Goal: Answer question/provide support: Share knowledge or assist other users

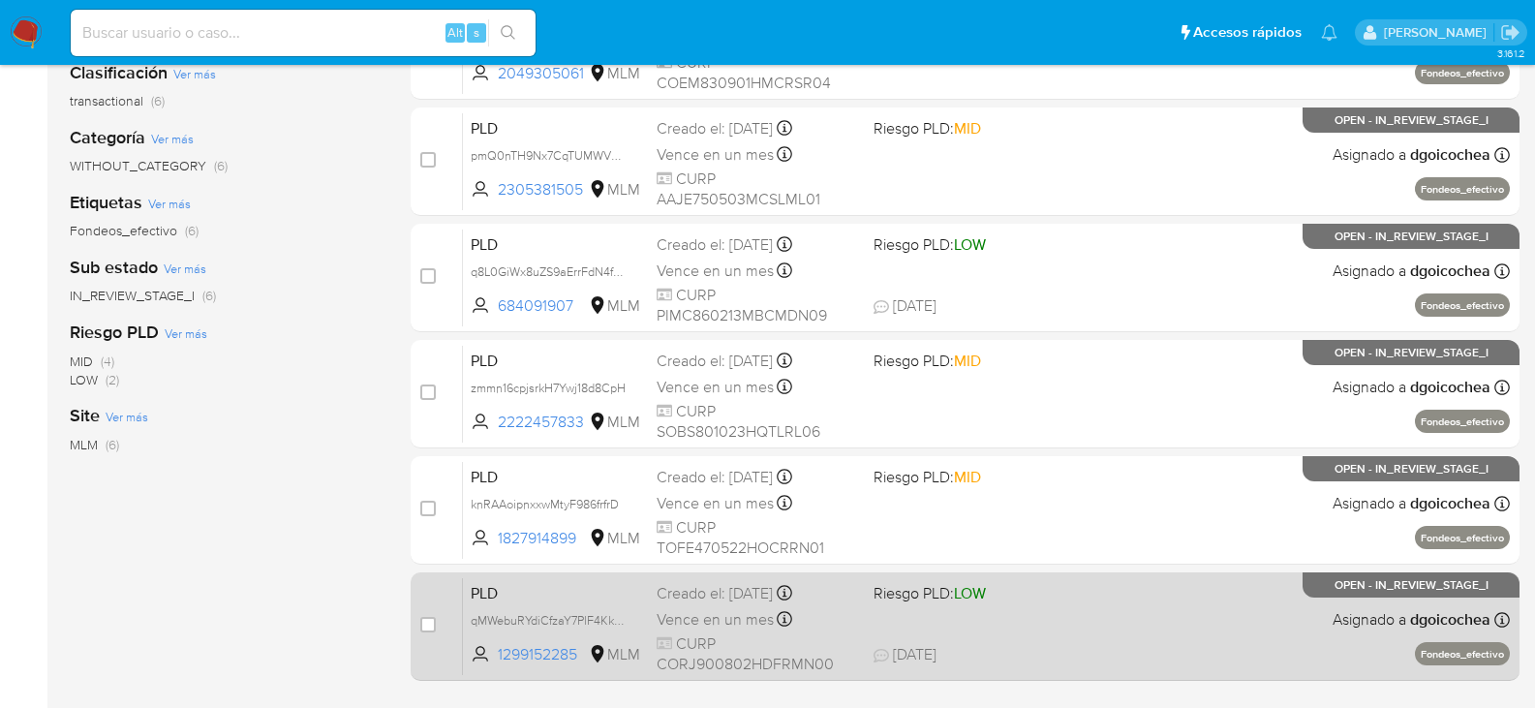
scroll to position [278, 0]
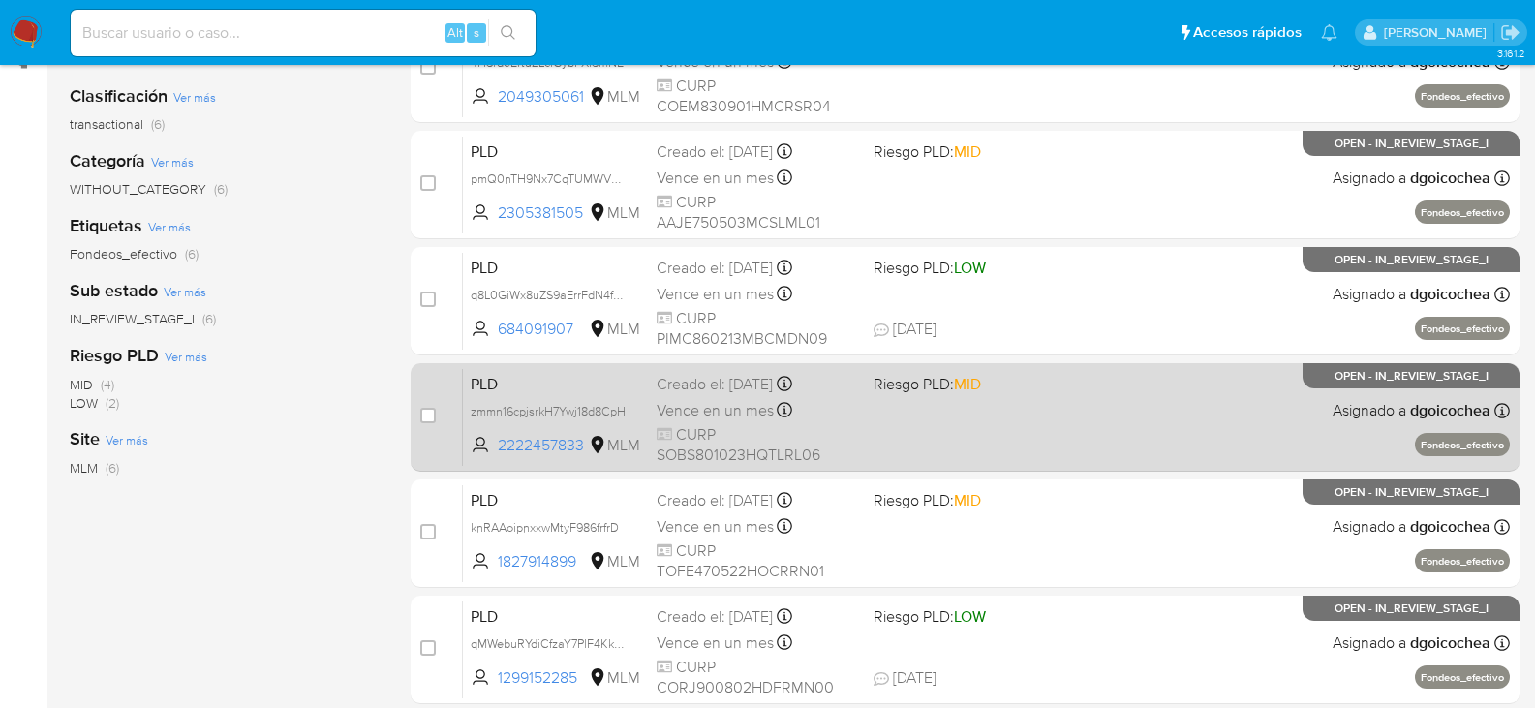
click at [496, 386] on span "PLD" at bounding box center [556, 382] width 171 height 25
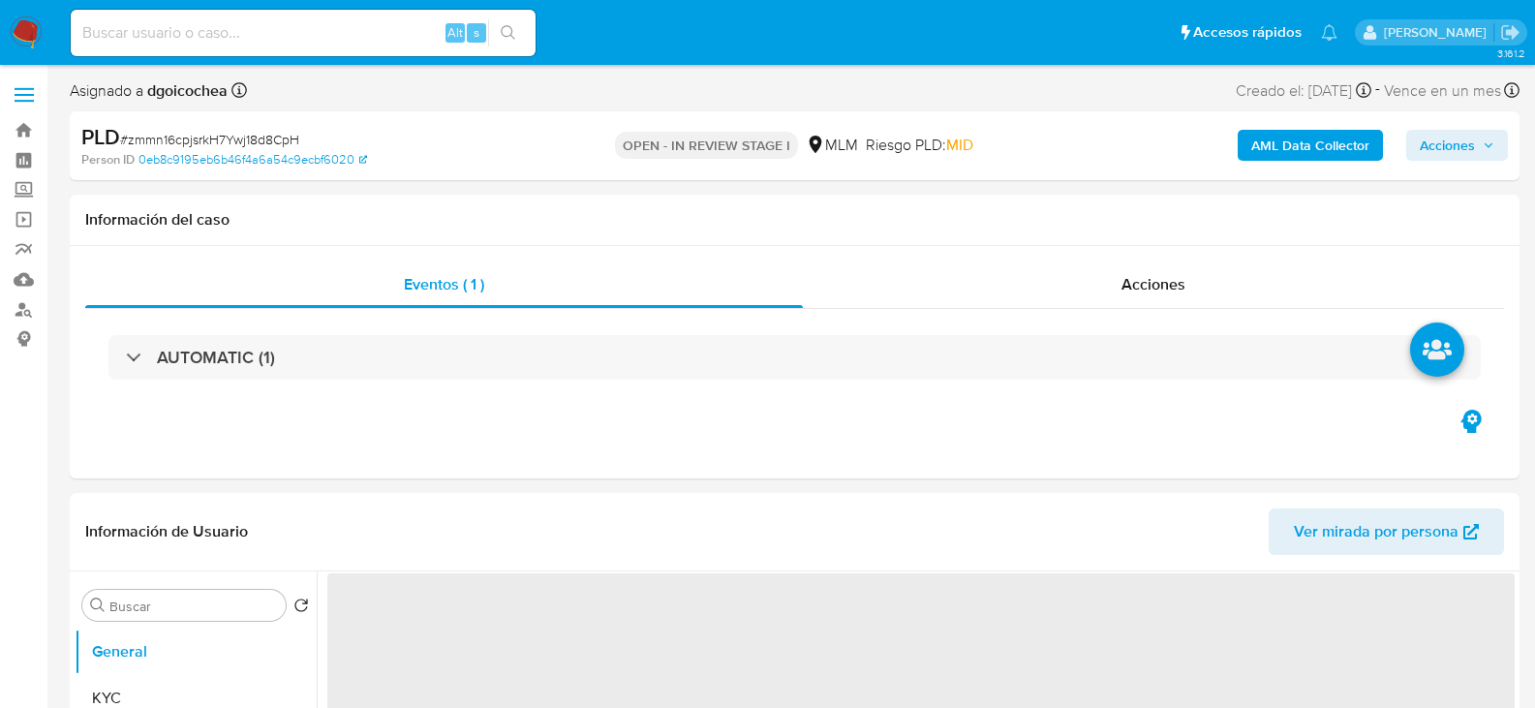
select select "10"
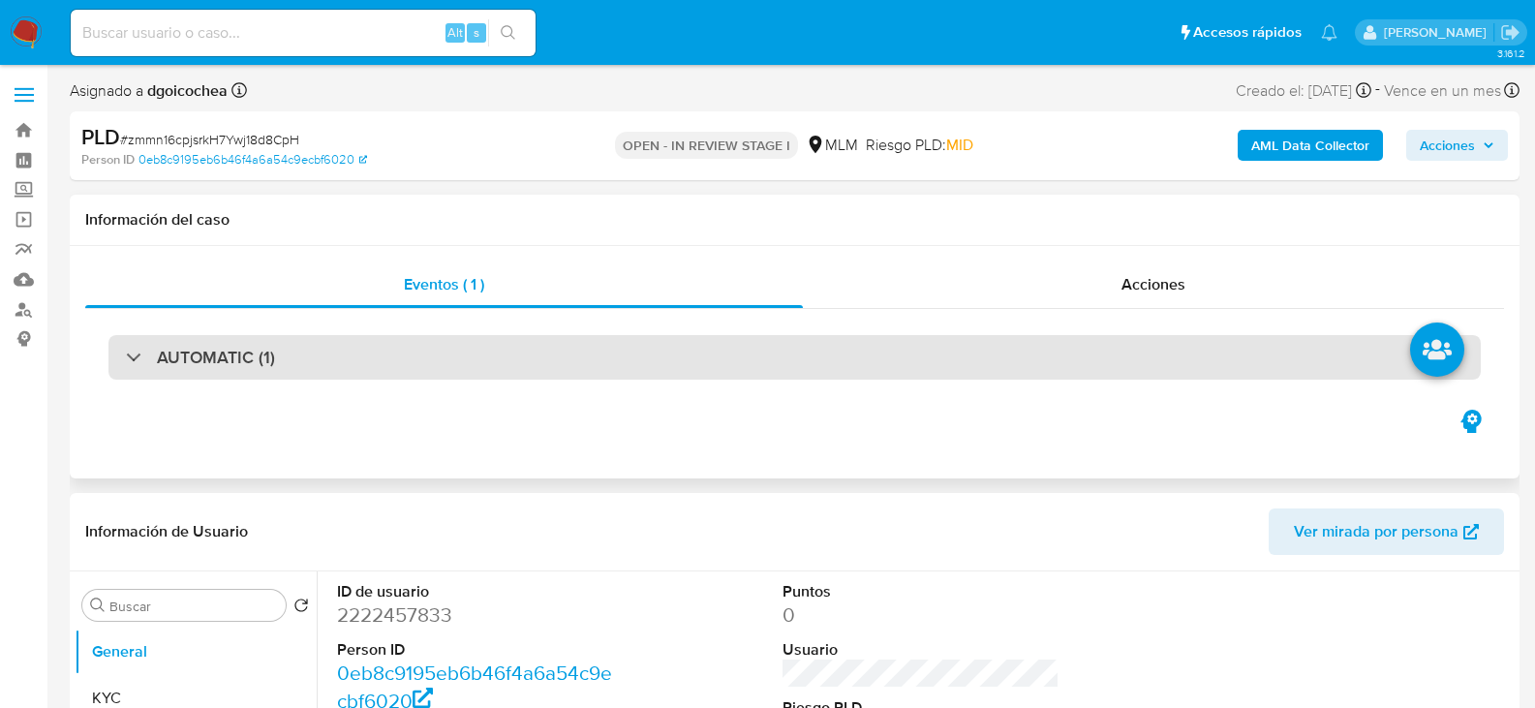
click at [233, 351] on h3 "AUTOMATIC (1)" at bounding box center [216, 357] width 118 height 21
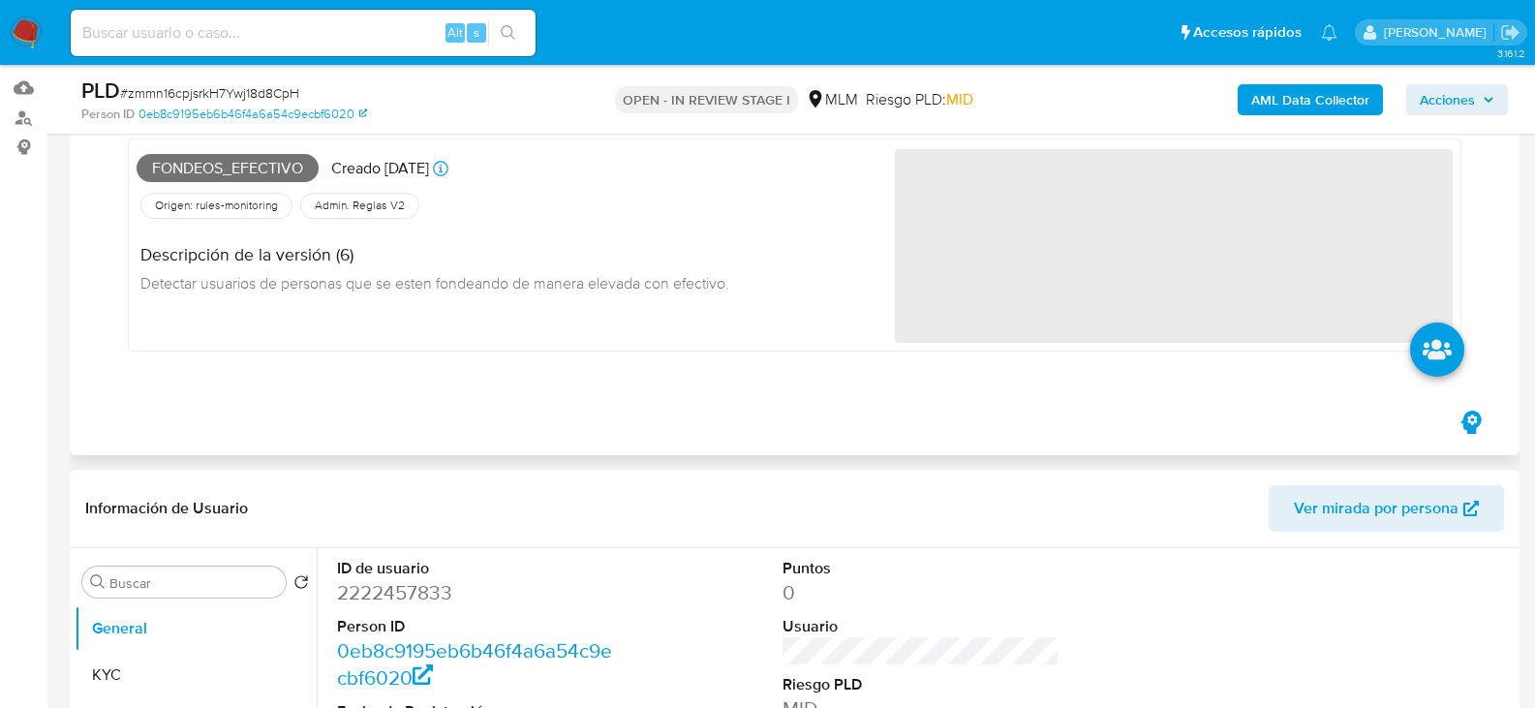
scroll to position [194, 0]
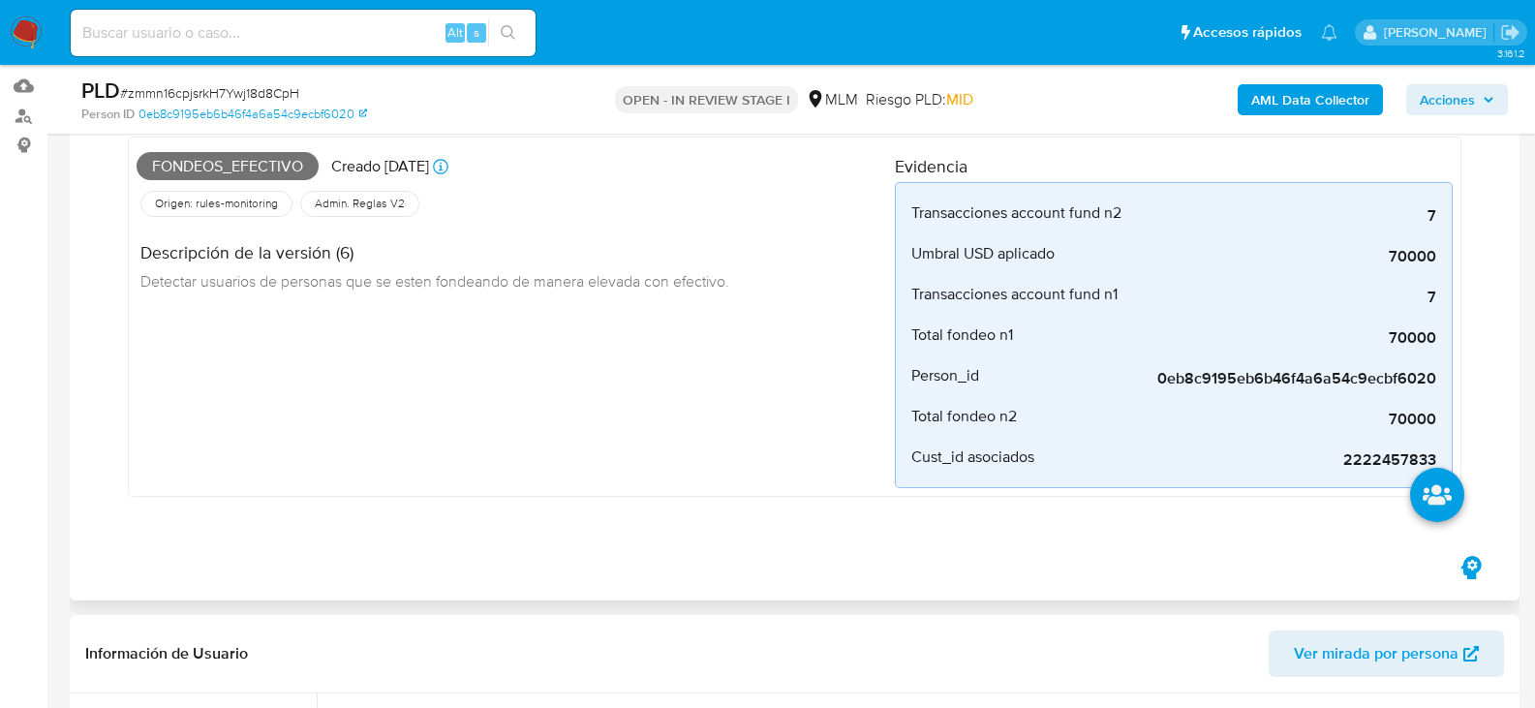
click at [609, 435] on div "Fondeos_efectivo Creado hace 18 días Creado: 12/09/2025 03:09:28 Origen: rules-…" at bounding box center [516, 316] width 759 height 343
click at [593, 435] on div "Fondeos_efectivo Creado hace 18 días Creado: 12/09/2025 03:09:28 Origen: rules-…" at bounding box center [516, 316] width 759 height 343
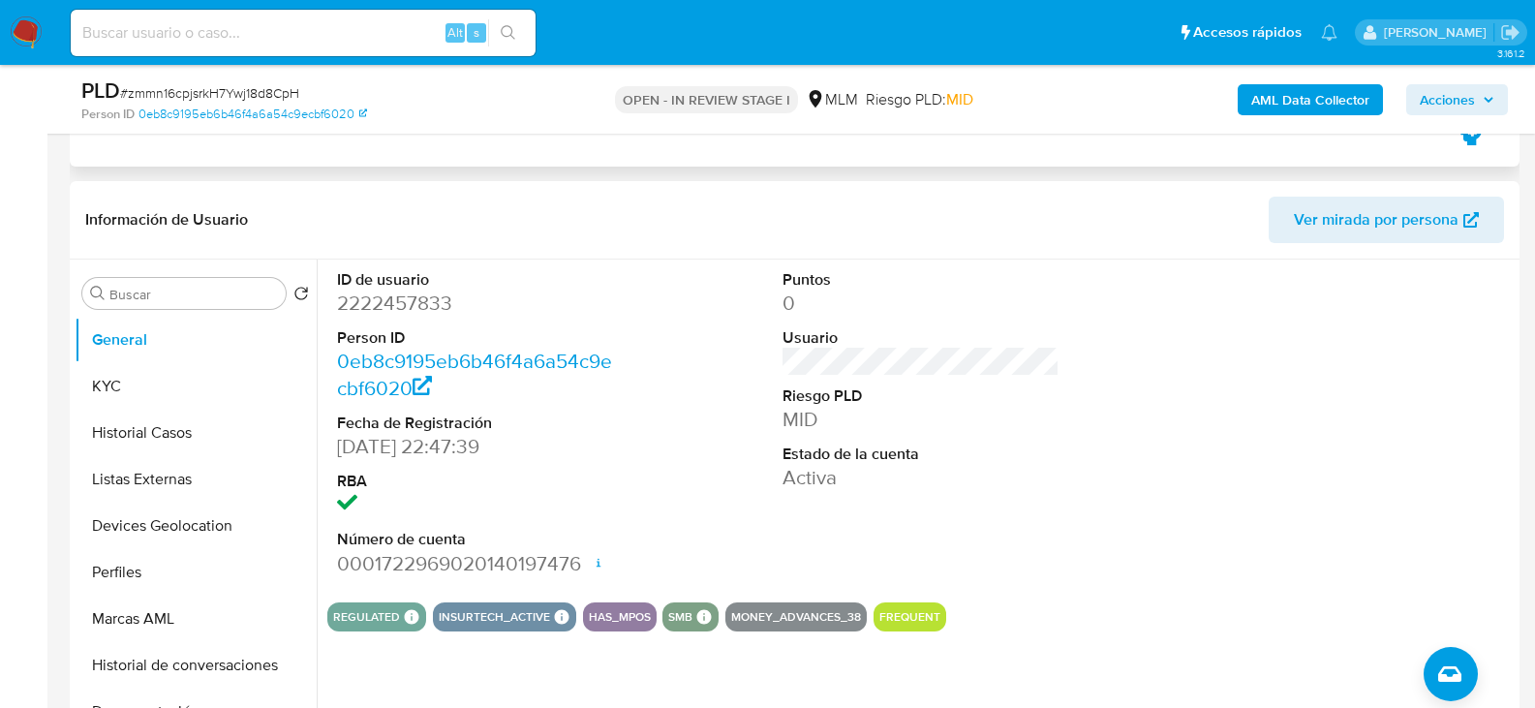
scroll to position [678, 0]
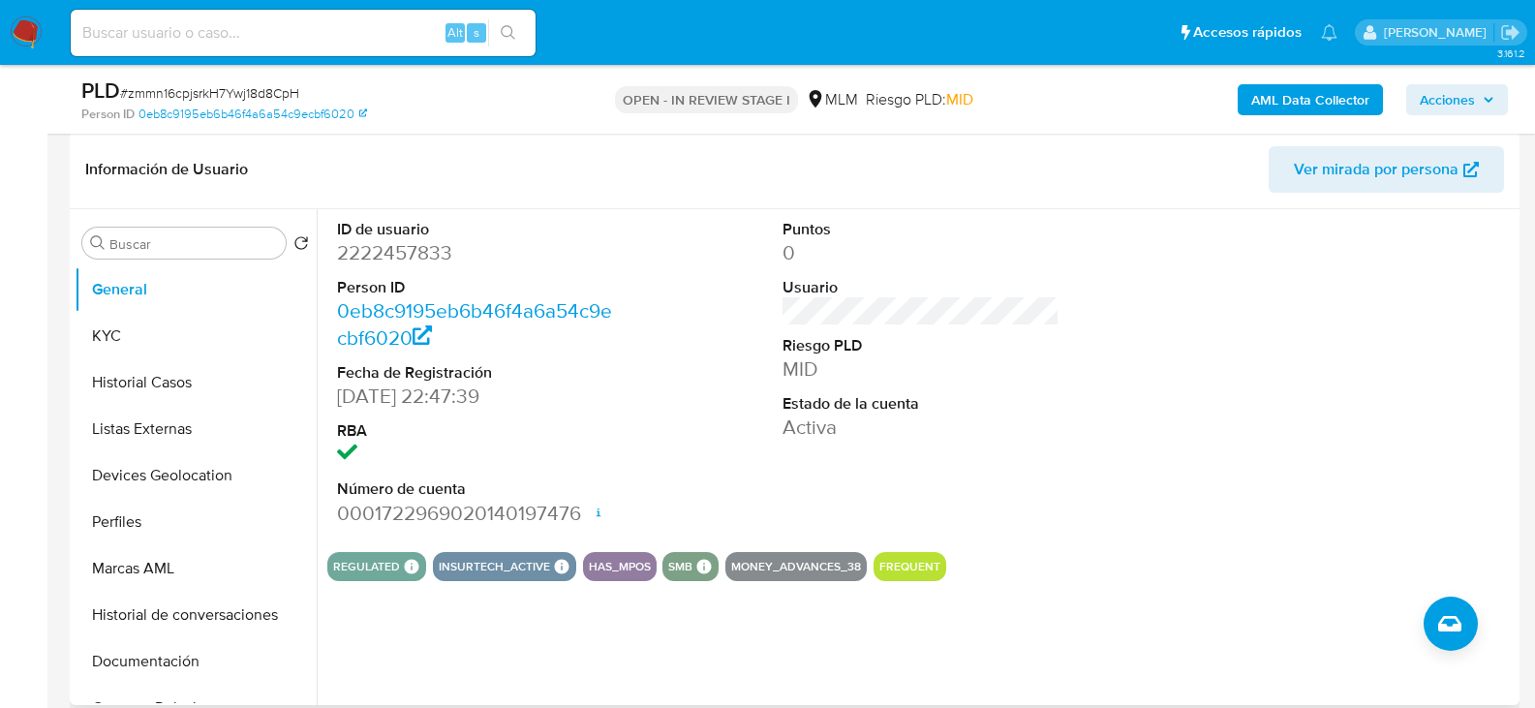
click at [963, 420] on dd "Activa" at bounding box center [922, 427] width 278 height 27
click at [148, 336] on button "KYC" at bounding box center [188, 336] width 227 height 47
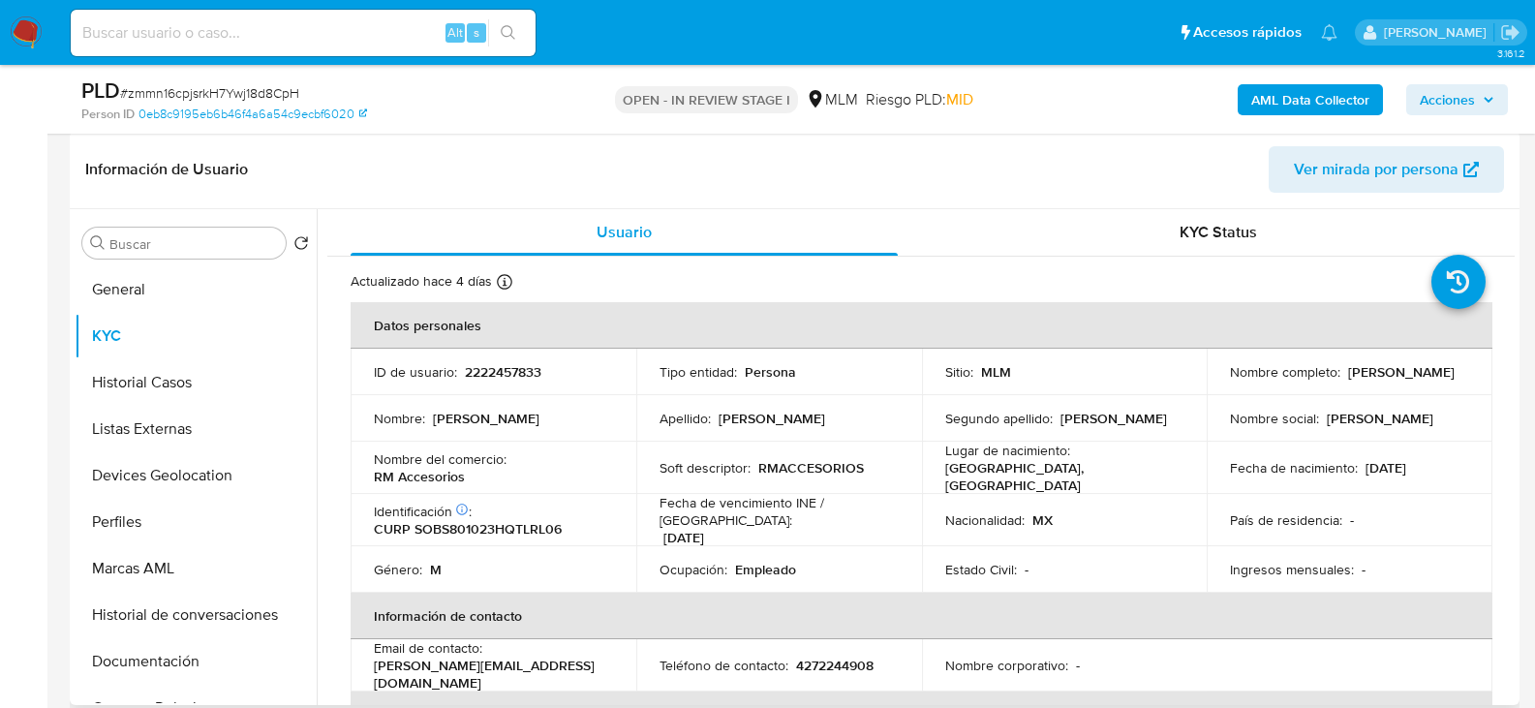
click at [695, 437] on td "Apellido : Solis" at bounding box center [779, 418] width 286 height 47
click at [556, 447] on td "Nombre del comercio : RM Accesorios" at bounding box center [494, 468] width 286 height 52
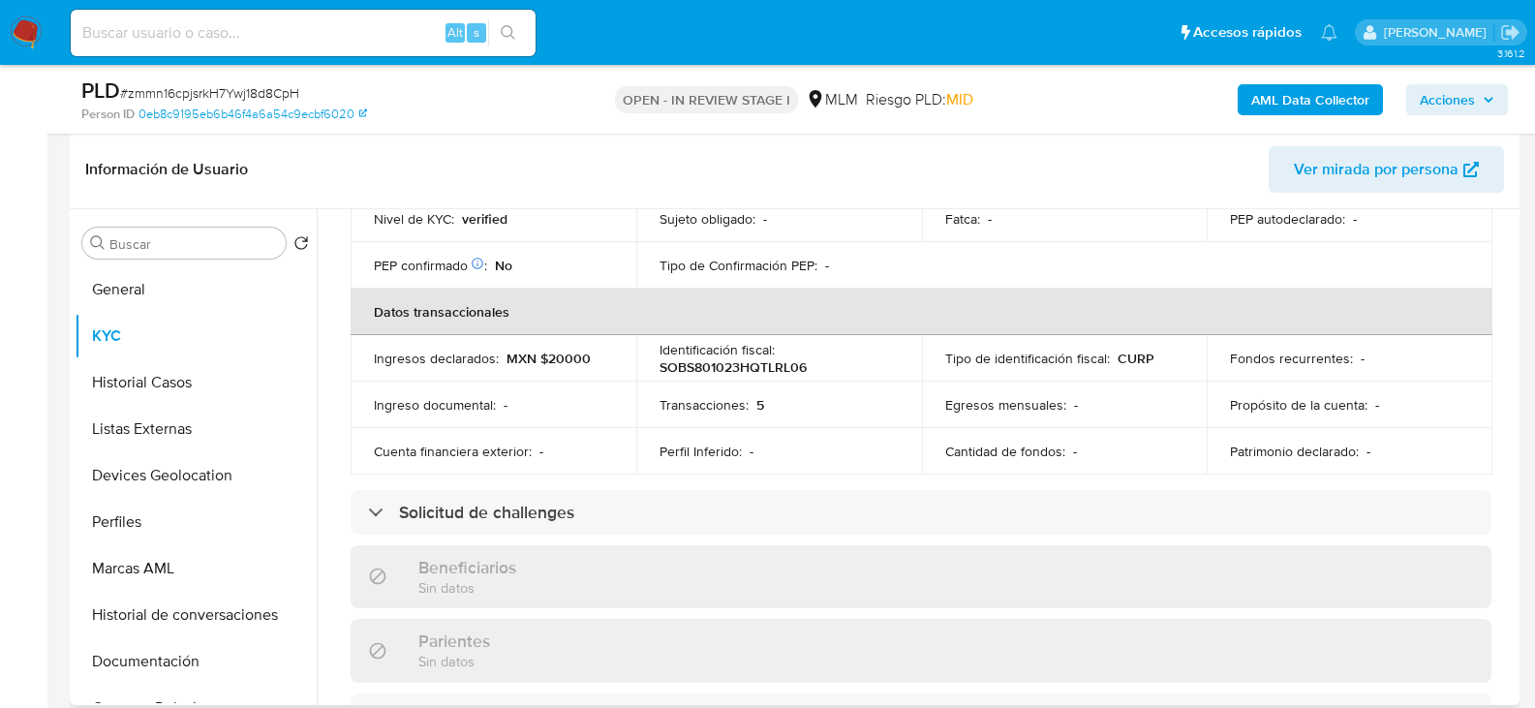
scroll to position [581, 0]
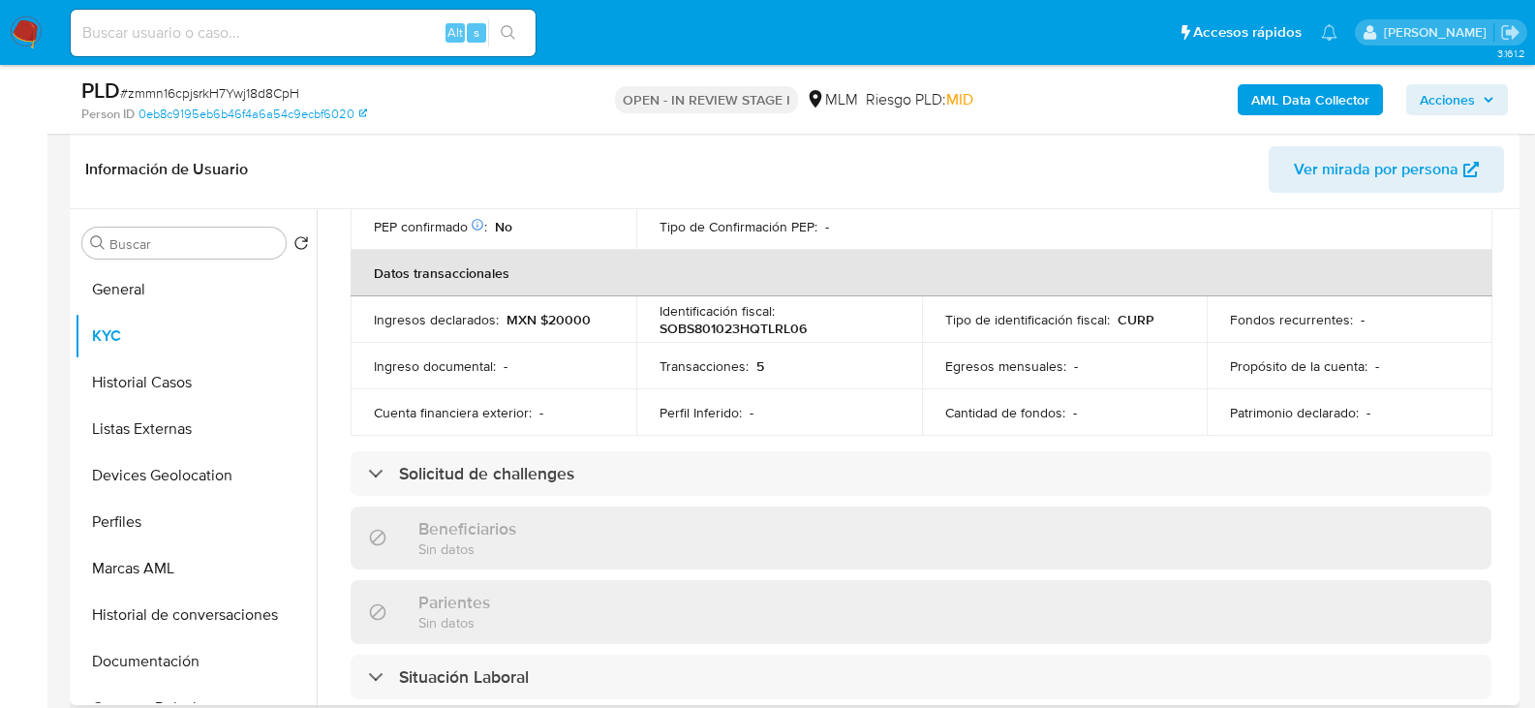
click at [324, 369] on div "Usuario KYC Status Actualizado hace 4 días Creado: 20/01/2025 20:47:40 Actualiz…" at bounding box center [916, 457] width 1198 height 496
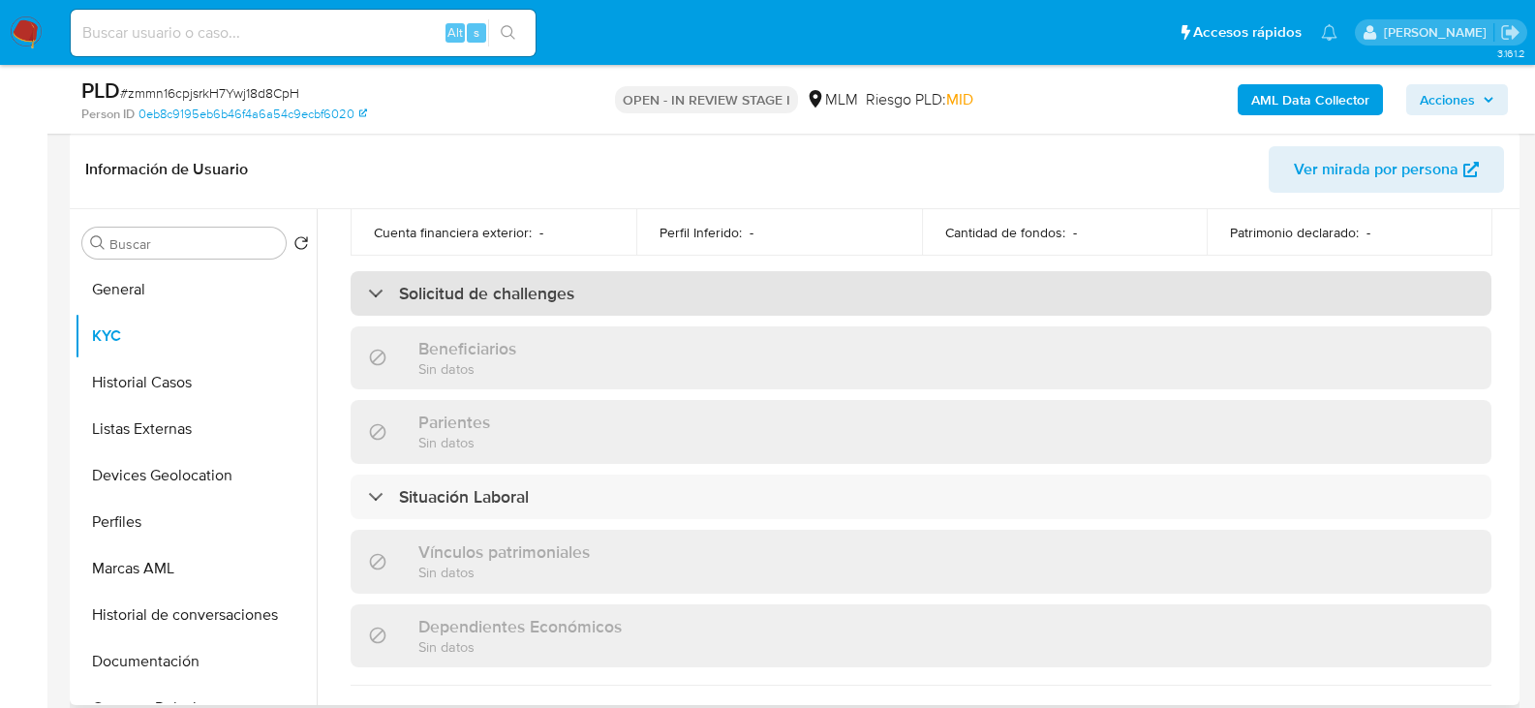
scroll to position [1198, 0]
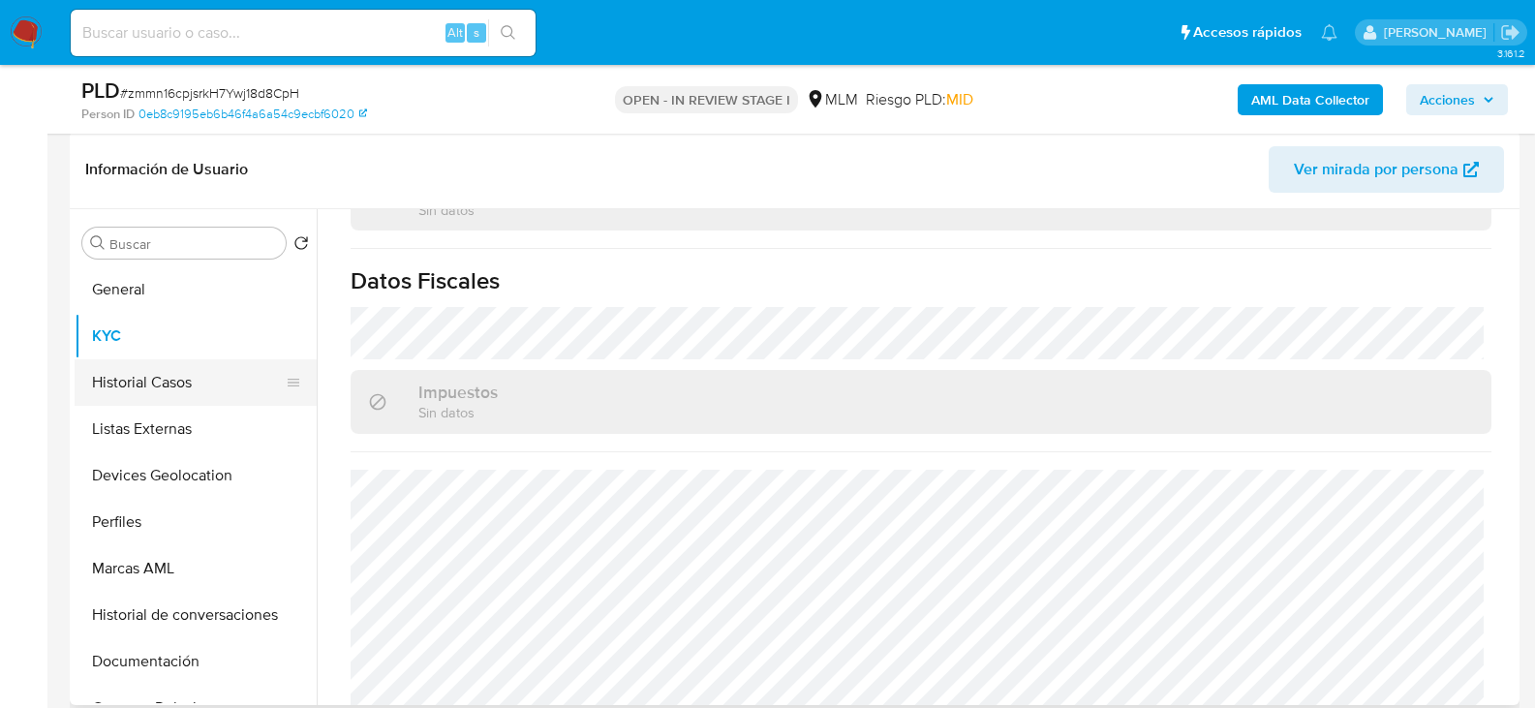
click at [131, 378] on button "Historial Casos" at bounding box center [188, 382] width 227 height 47
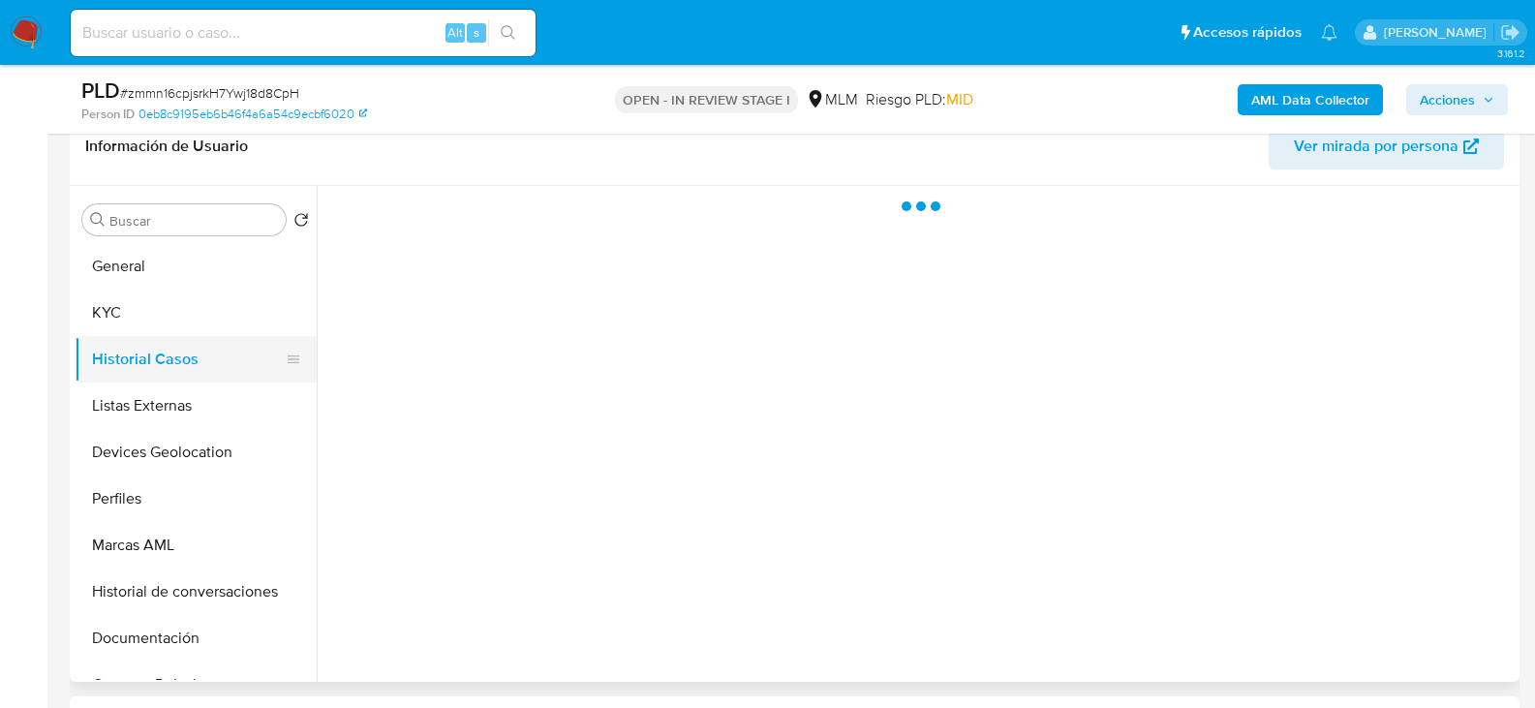
scroll to position [0, 0]
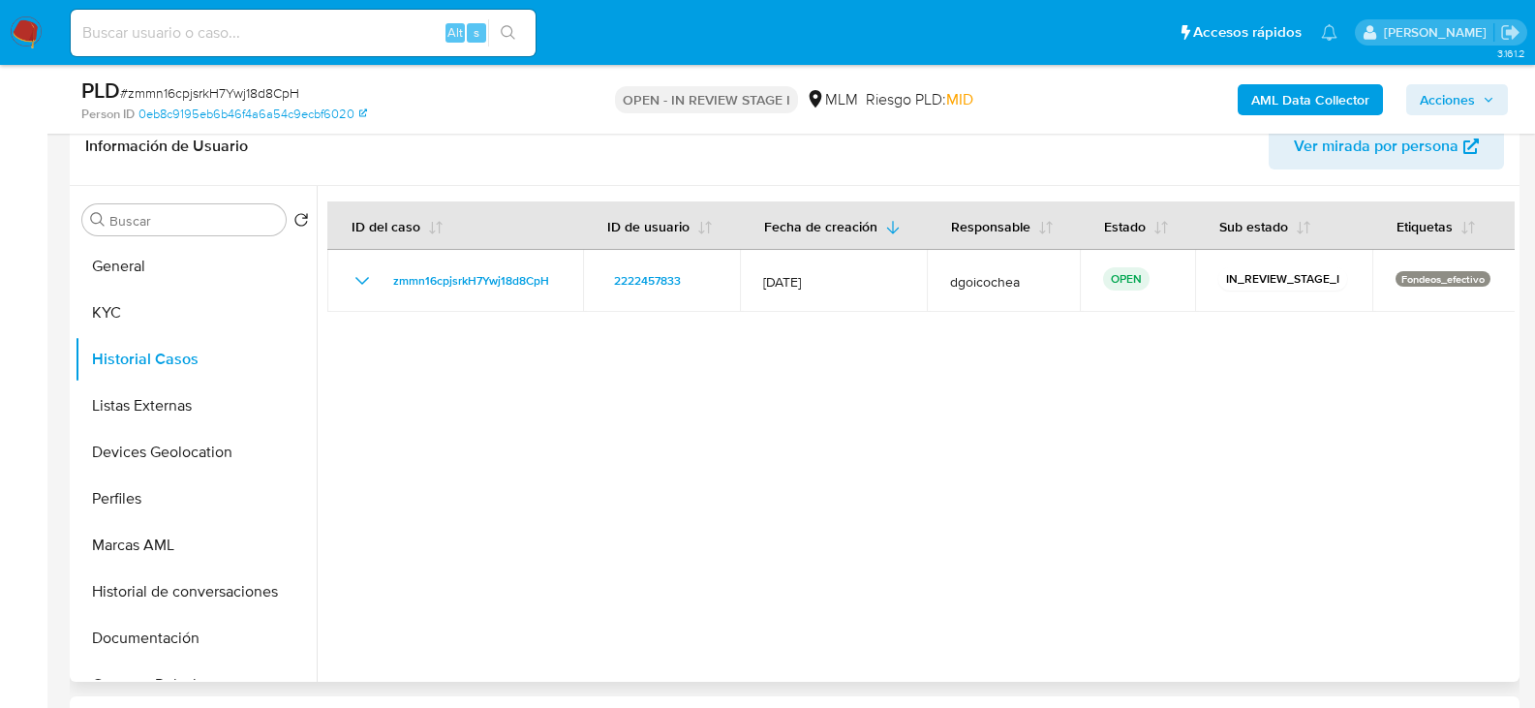
click at [522, 444] on div at bounding box center [916, 434] width 1198 height 496
click at [135, 396] on button "Listas Externas" at bounding box center [188, 406] width 227 height 47
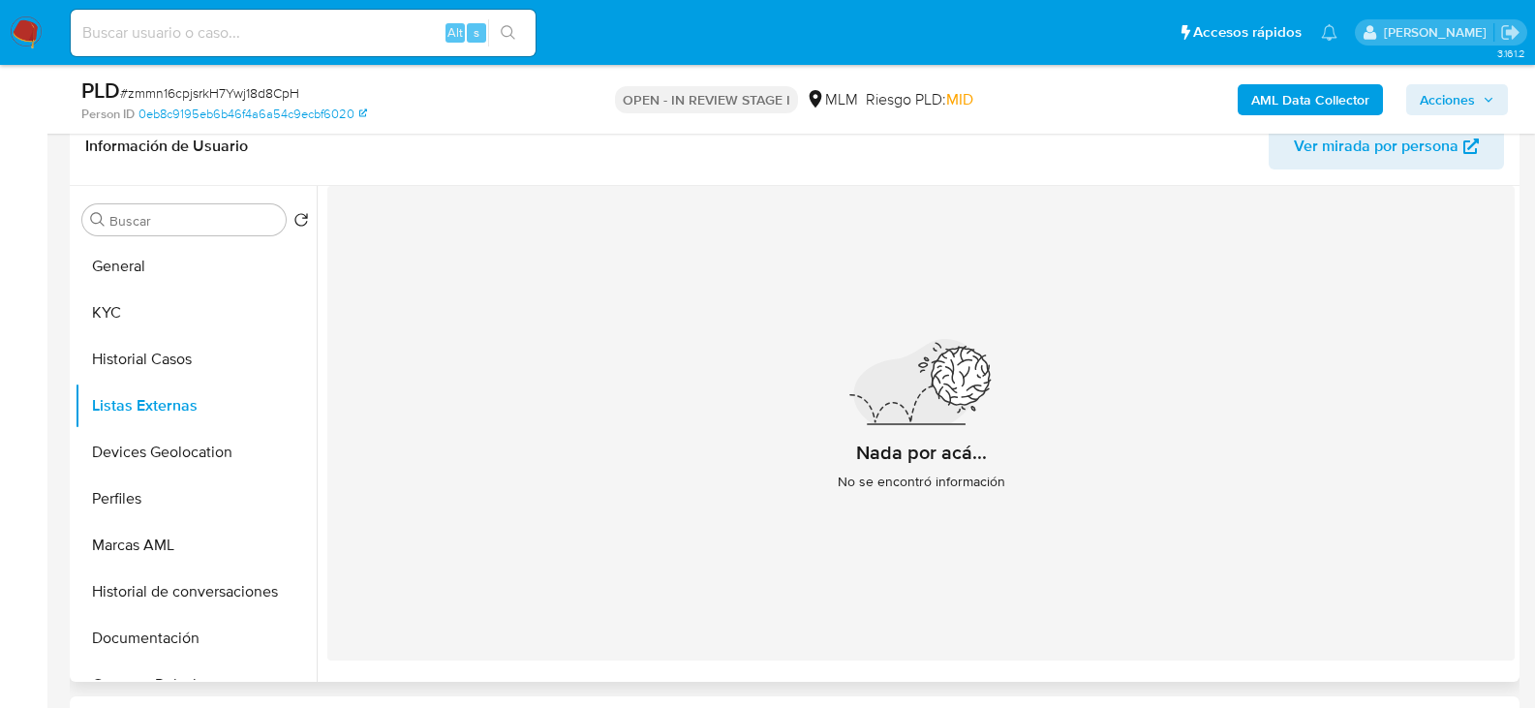
click at [552, 485] on div "Nada por acá... No se encontró información" at bounding box center [921, 423] width 1188 height 475
click at [172, 450] on button "Devices Geolocation" at bounding box center [188, 452] width 227 height 47
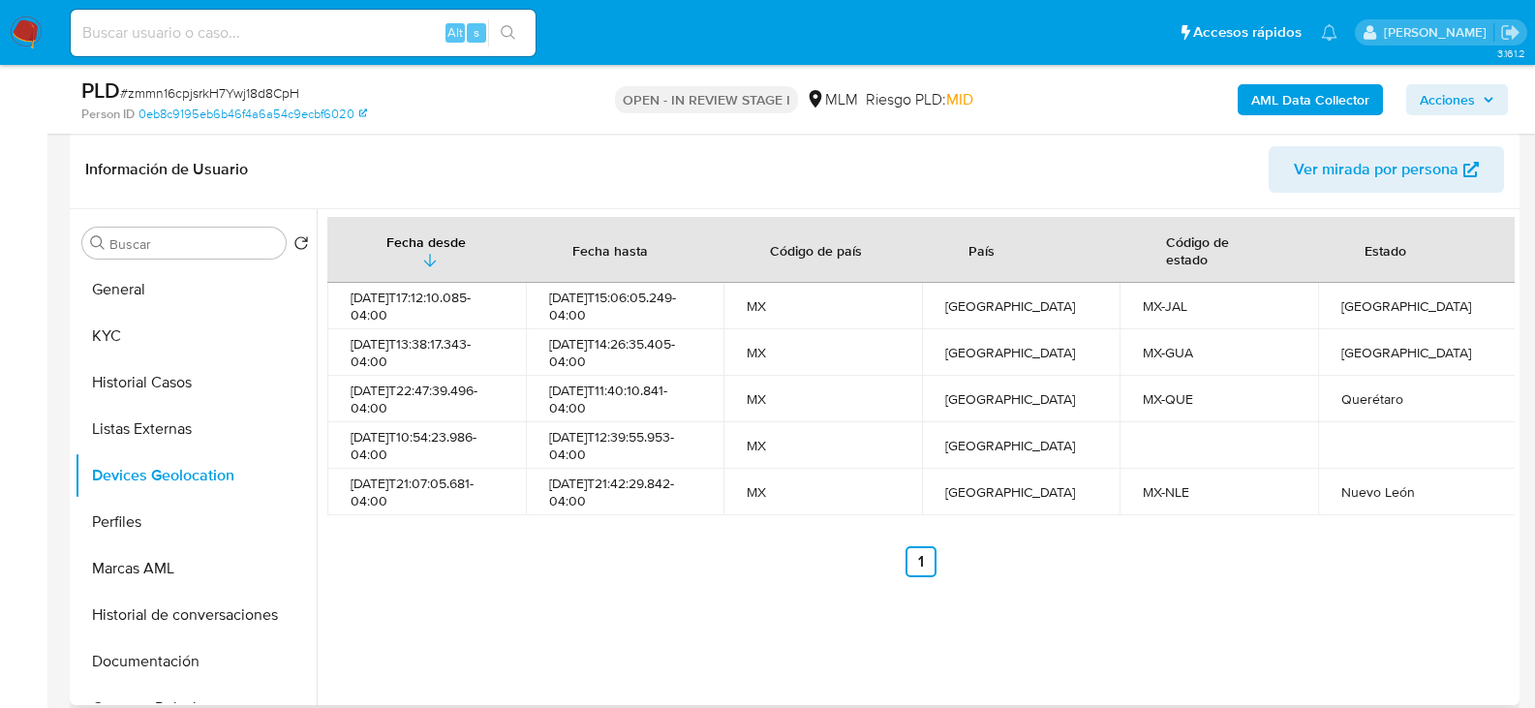
click at [517, 553] on ul "Anterior 1 Siguiente" at bounding box center [921, 561] width 1188 height 31
click at [156, 512] on button "Perfiles" at bounding box center [188, 522] width 227 height 47
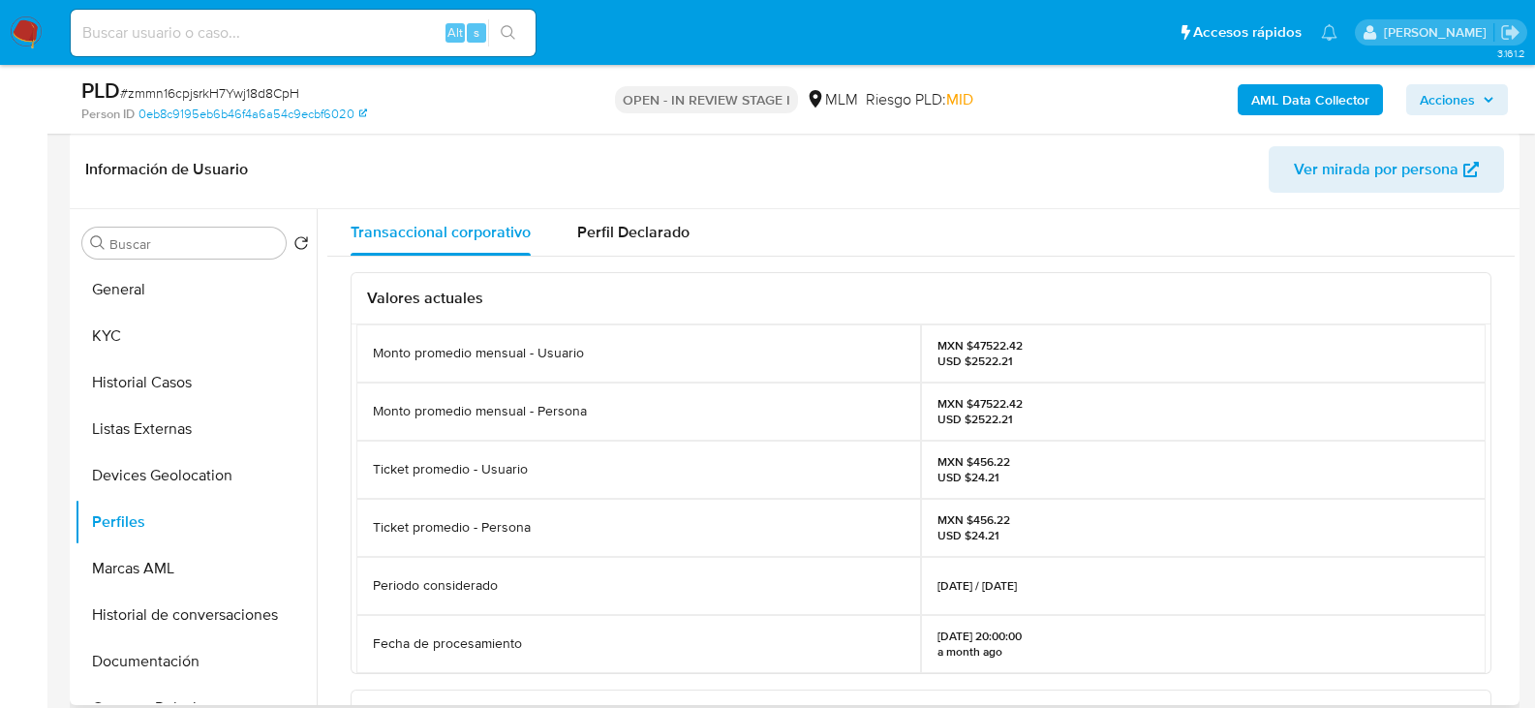
click at [769, 470] on div "Ticket promedio - Usuario" at bounding box center [639, 470] width 565 height 58
drag, startPoint x: 128, startPoint y: 654, endPoint x: 179, endPoint y: 610, distance: 67.4
click at [128, 654] on button "Documentación" at bounding box center [196, 661] width 242 height 47
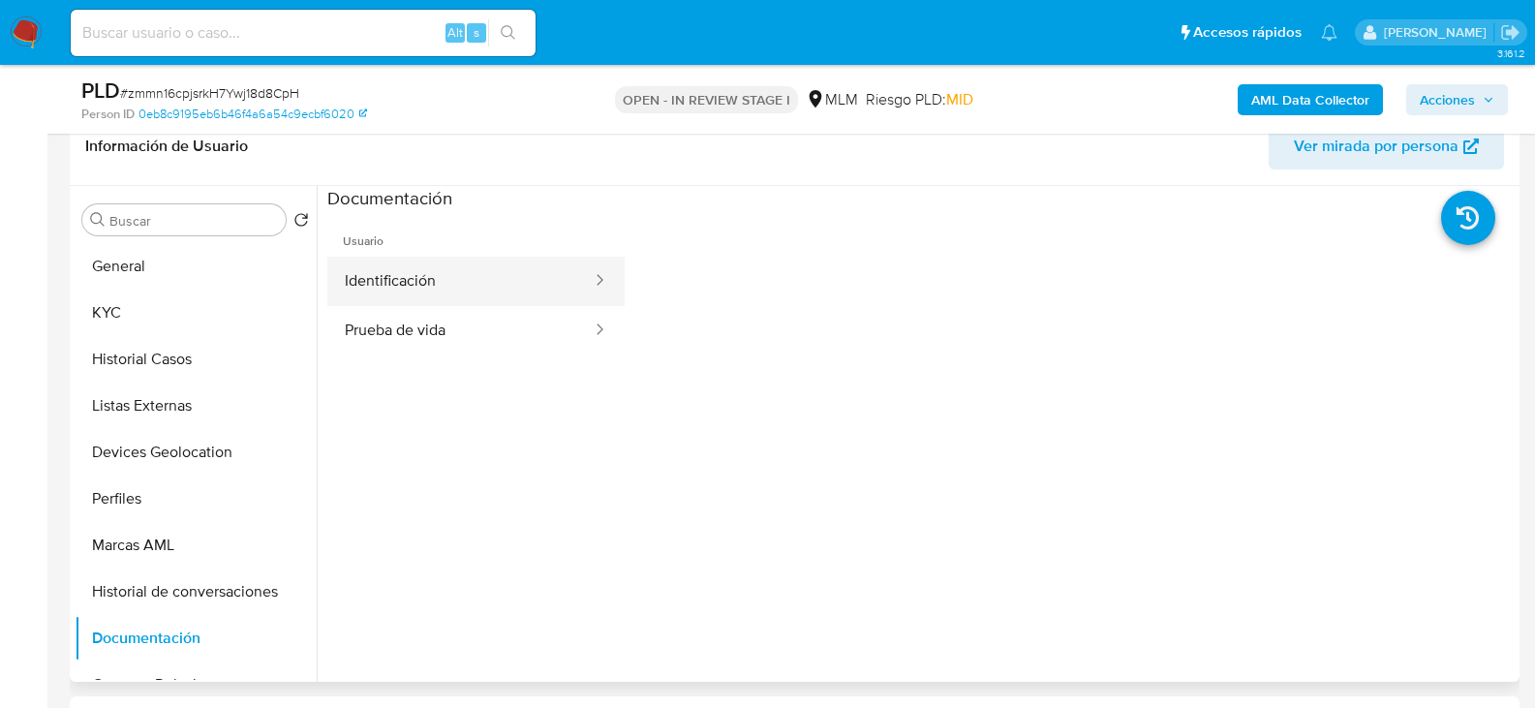
click at [374, 295] on button "Identificación" at bounding box center [460, 281] width 266 height 49
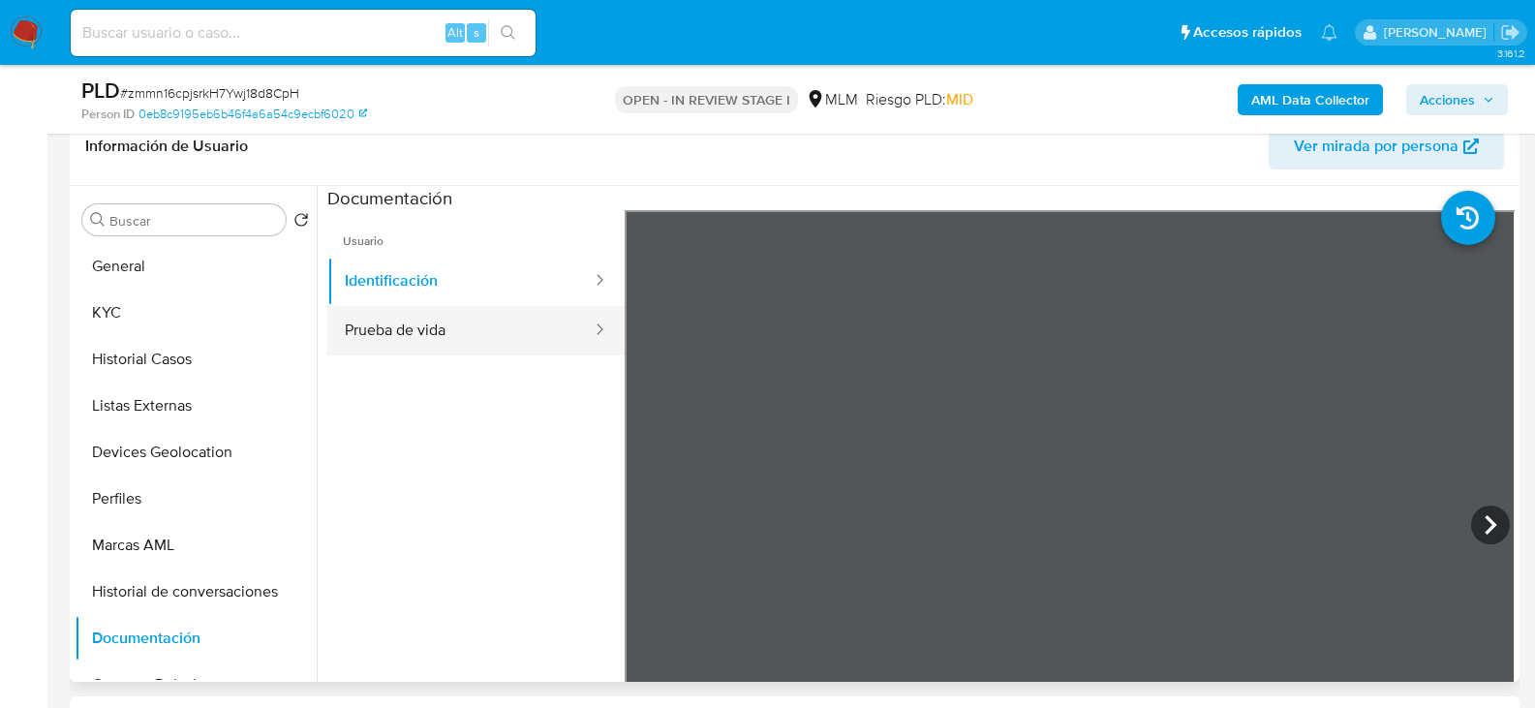
click at [456, 326] on button "Prueba de vida" at bounding box center [460, 330] width 266 height 49
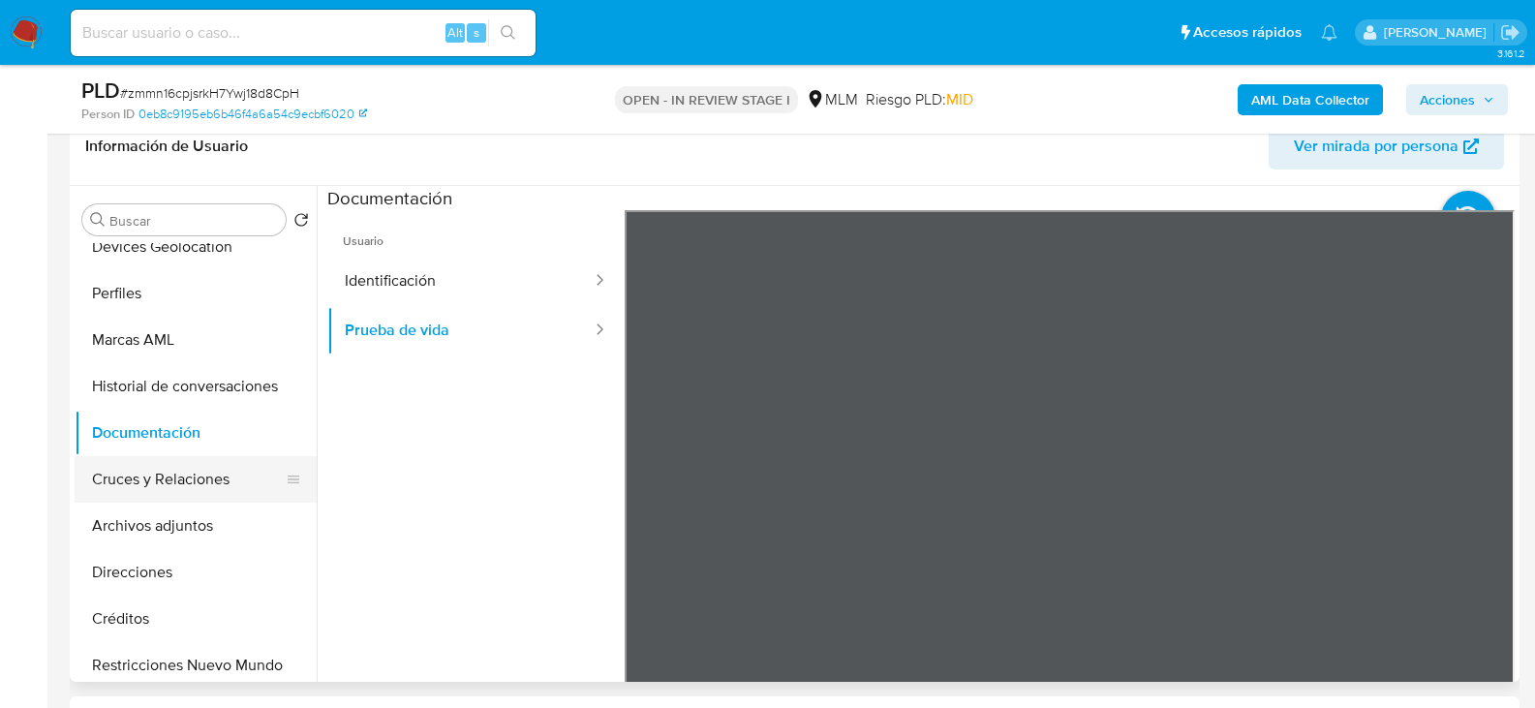
scroll to position [291, 0]
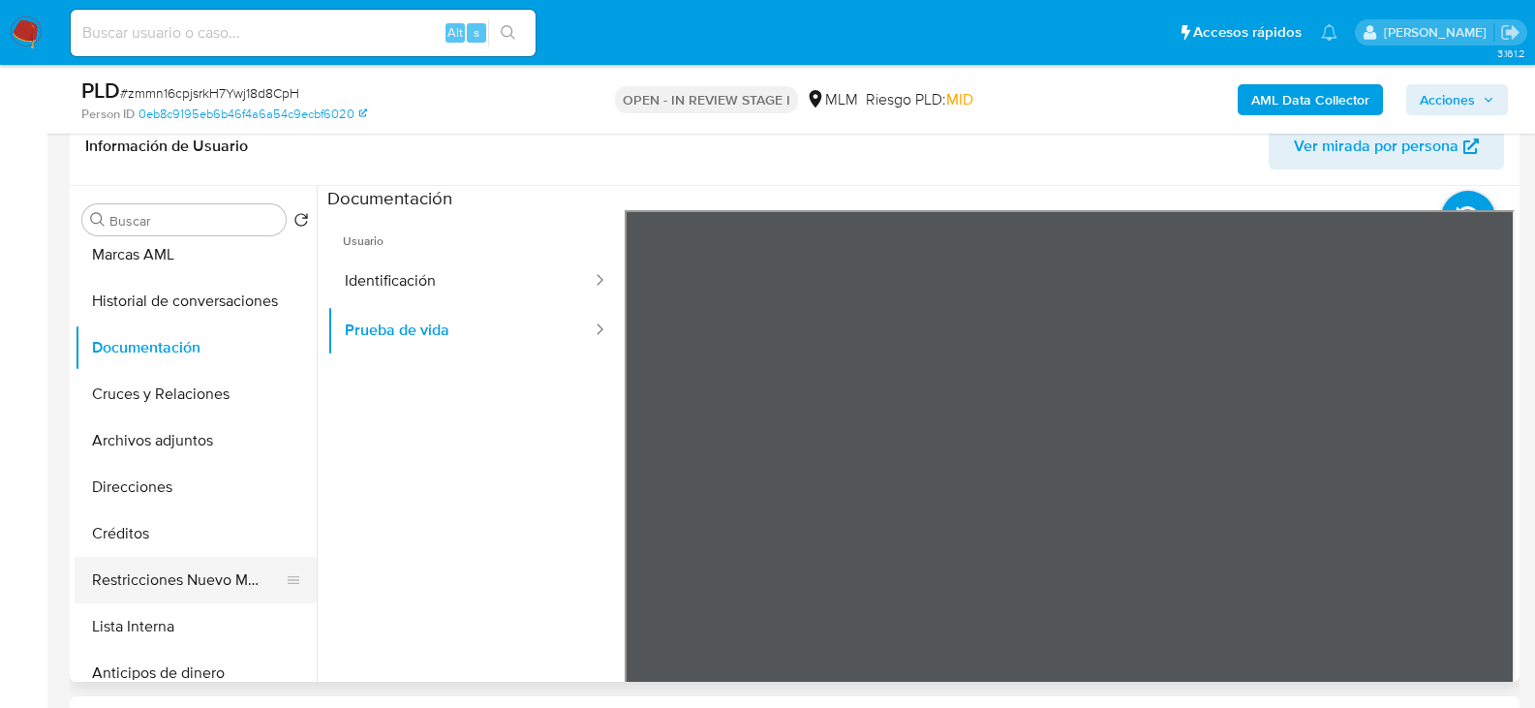
click at [208, 584] on button "Restricciones Nuevo Mundo" at bounding box center [188, 580] width 227 height 47
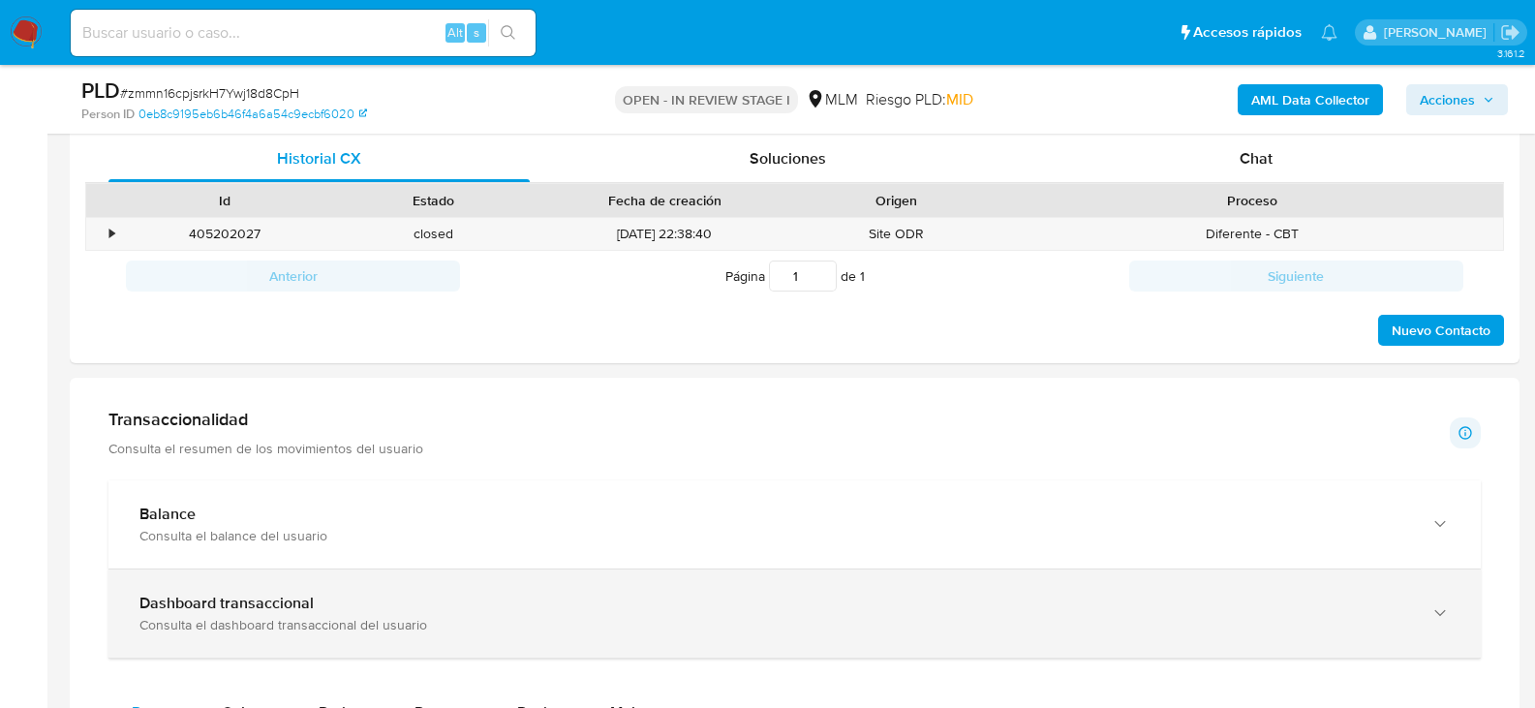
scroll to position [1356, 0]
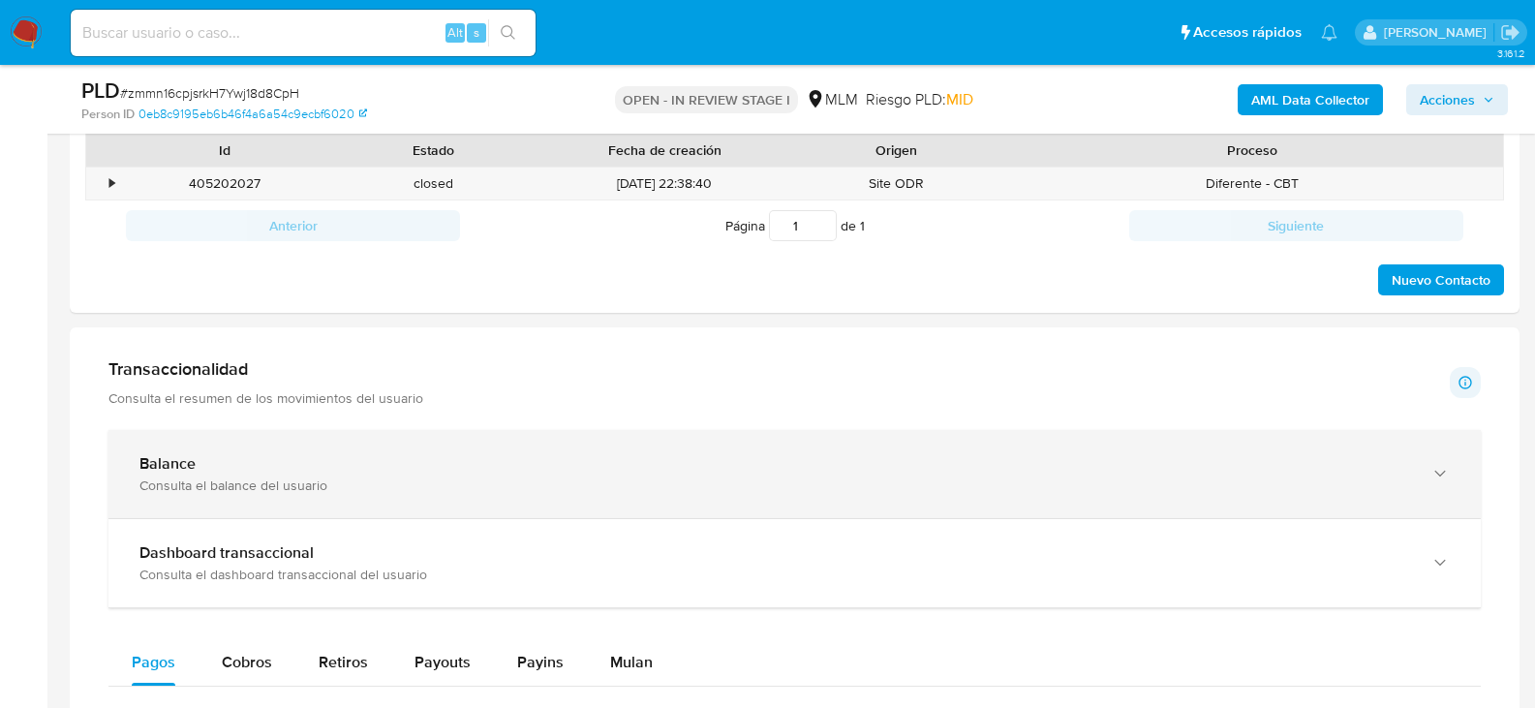
click at [338, 512] on div "Balance Consulta el balance del usuario" at bounding box center [795, 474] width 1373 height 88
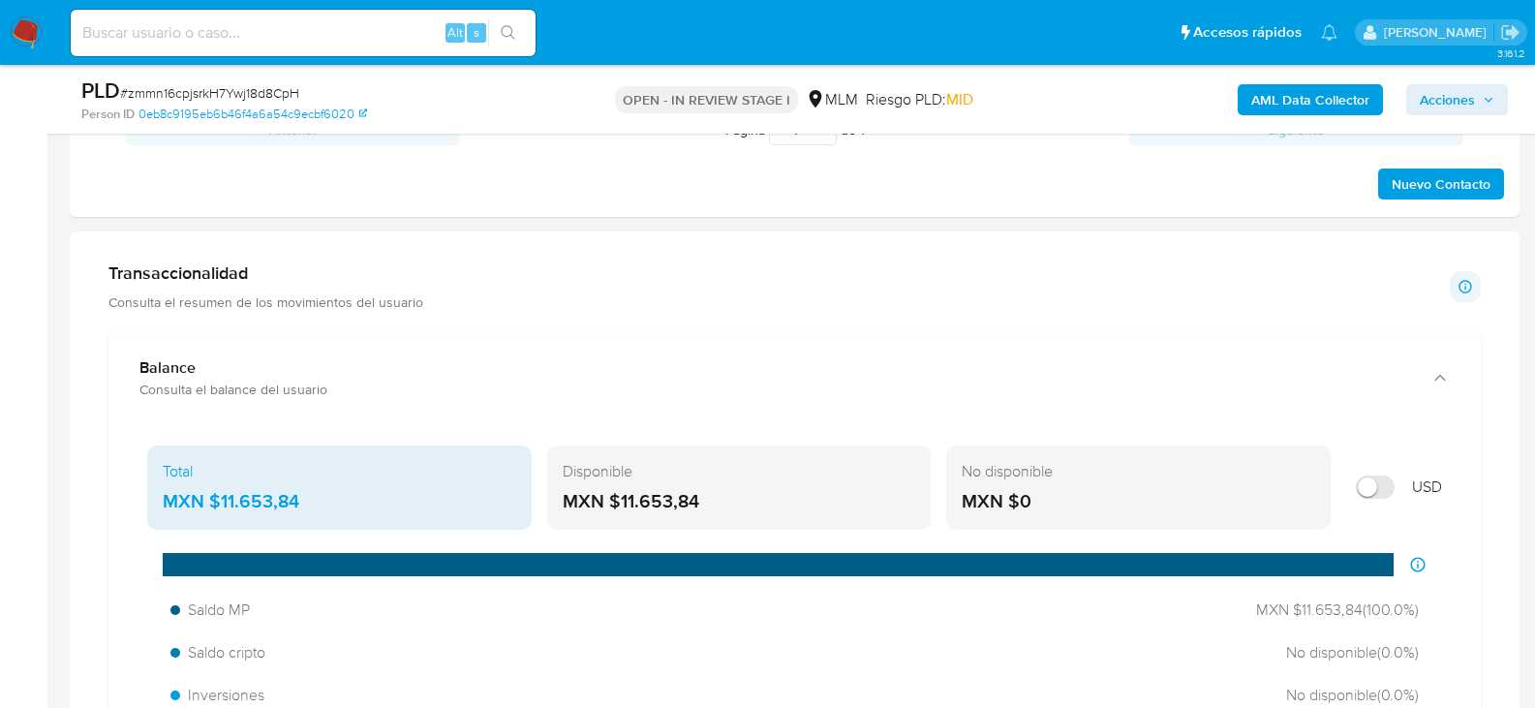
scroll to position [1453, 0]
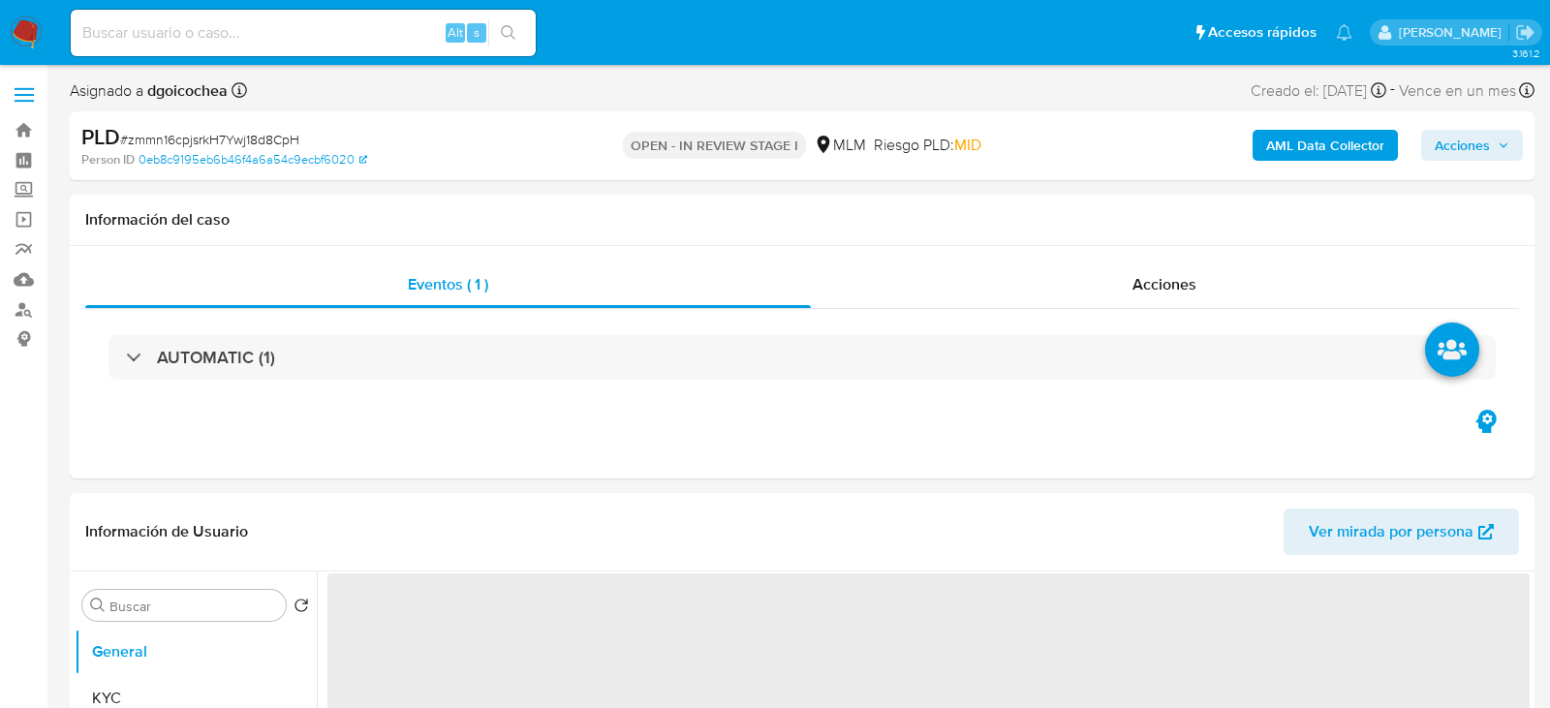
select select "10"
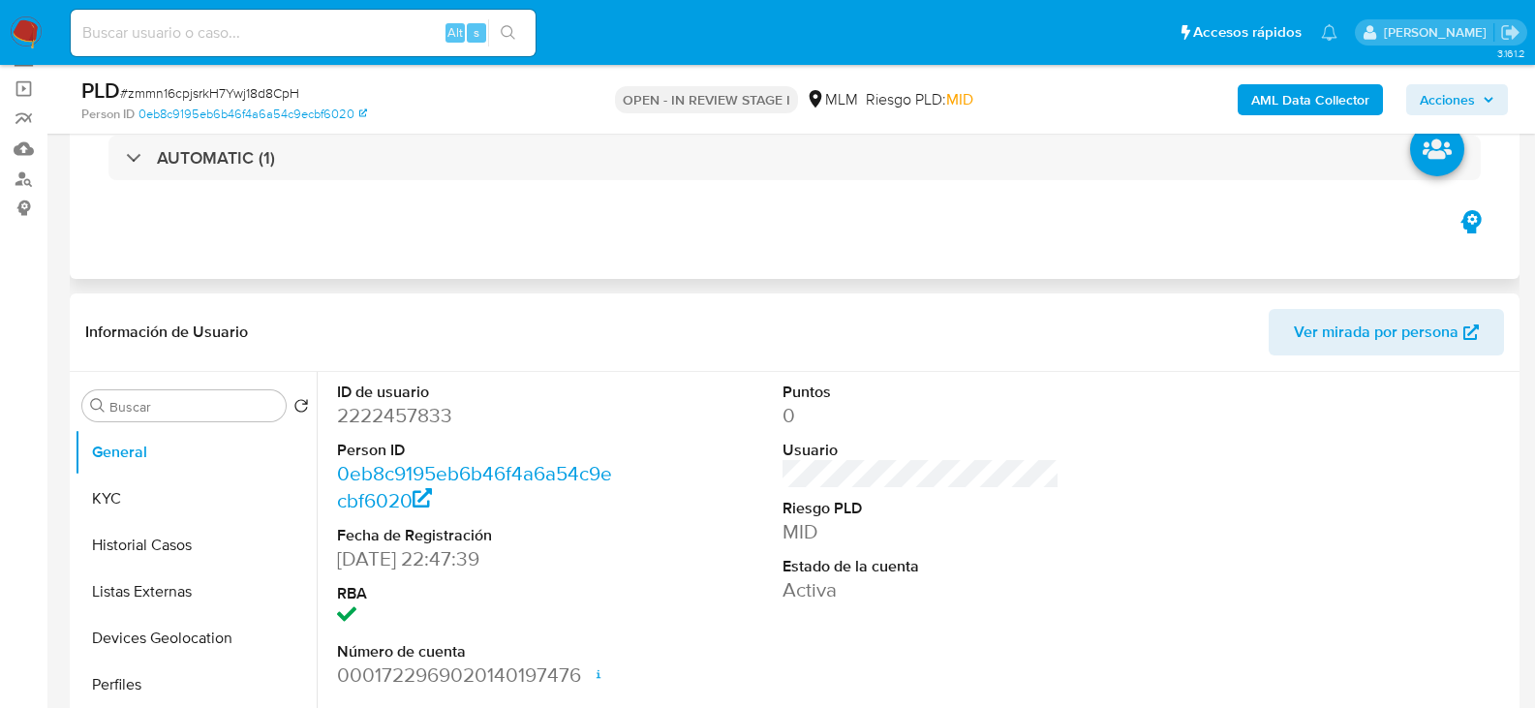
scroll to position [97, 0]
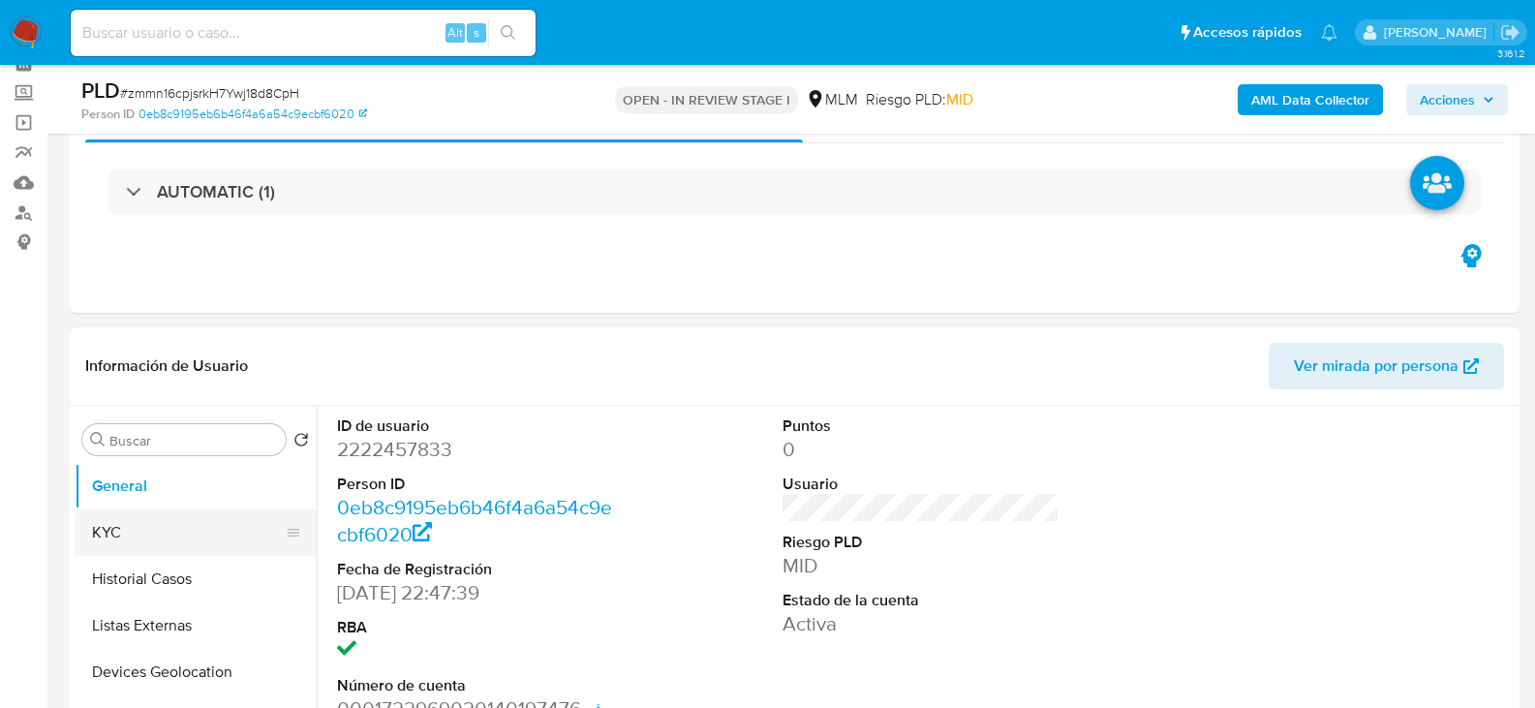
drag, startPoint x: 118, startPoint y: 526, endPoint x: 142, endPoint y: 524, distance: 24.3
click at [118, 526] on button "KYC" at bounding box center [188, 533] width 227 height 47
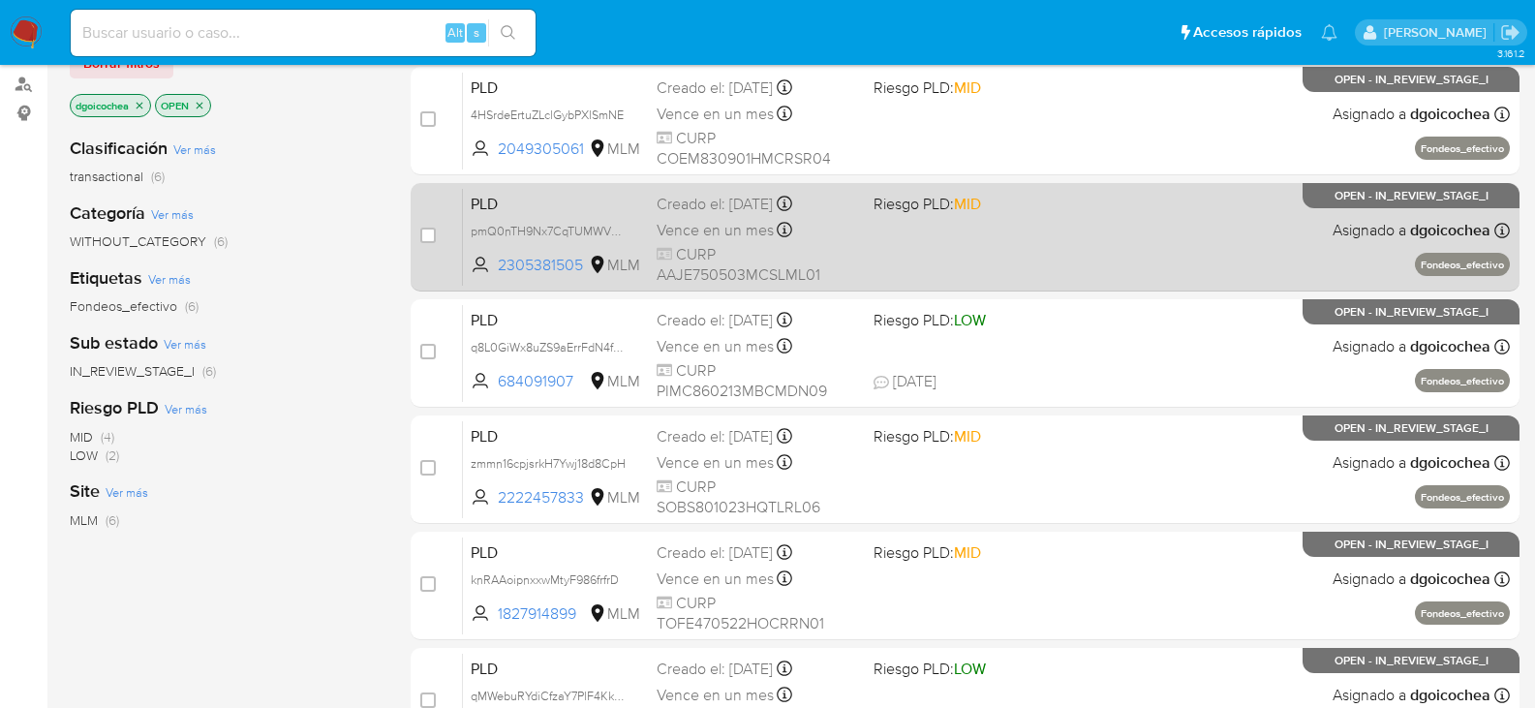
scroll to position [291, 0]
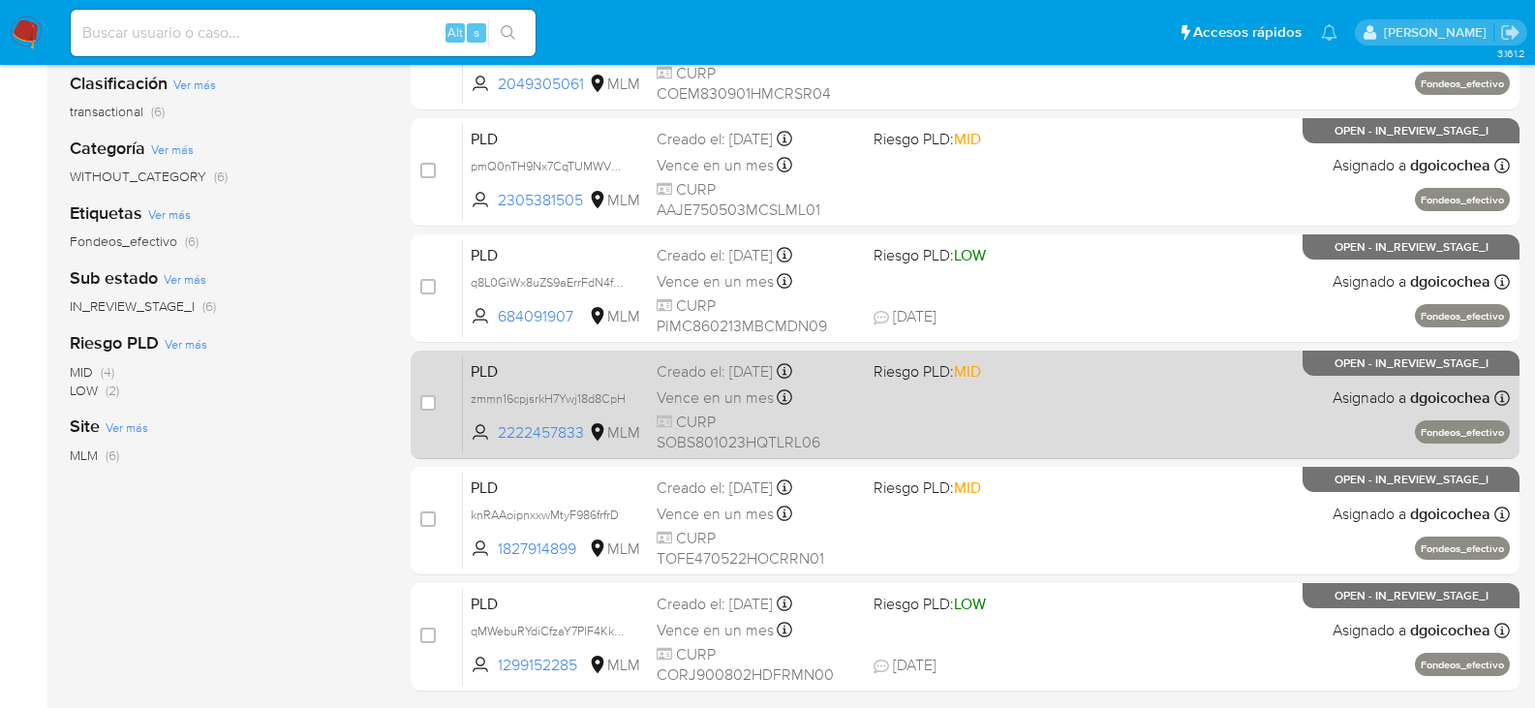
click at [487, 378] on span "PLD" at bounding box center [556, 369] width 171 height 25
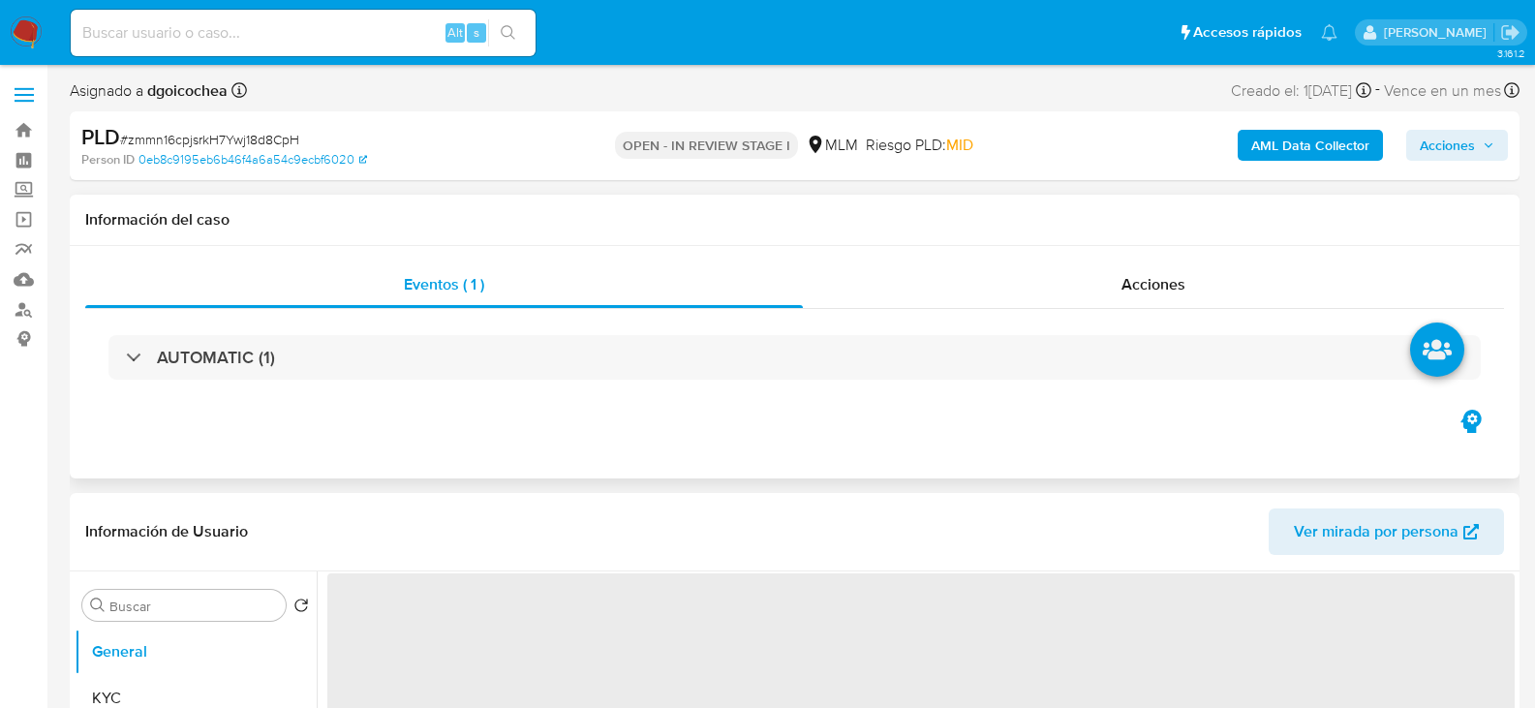
select select "10"
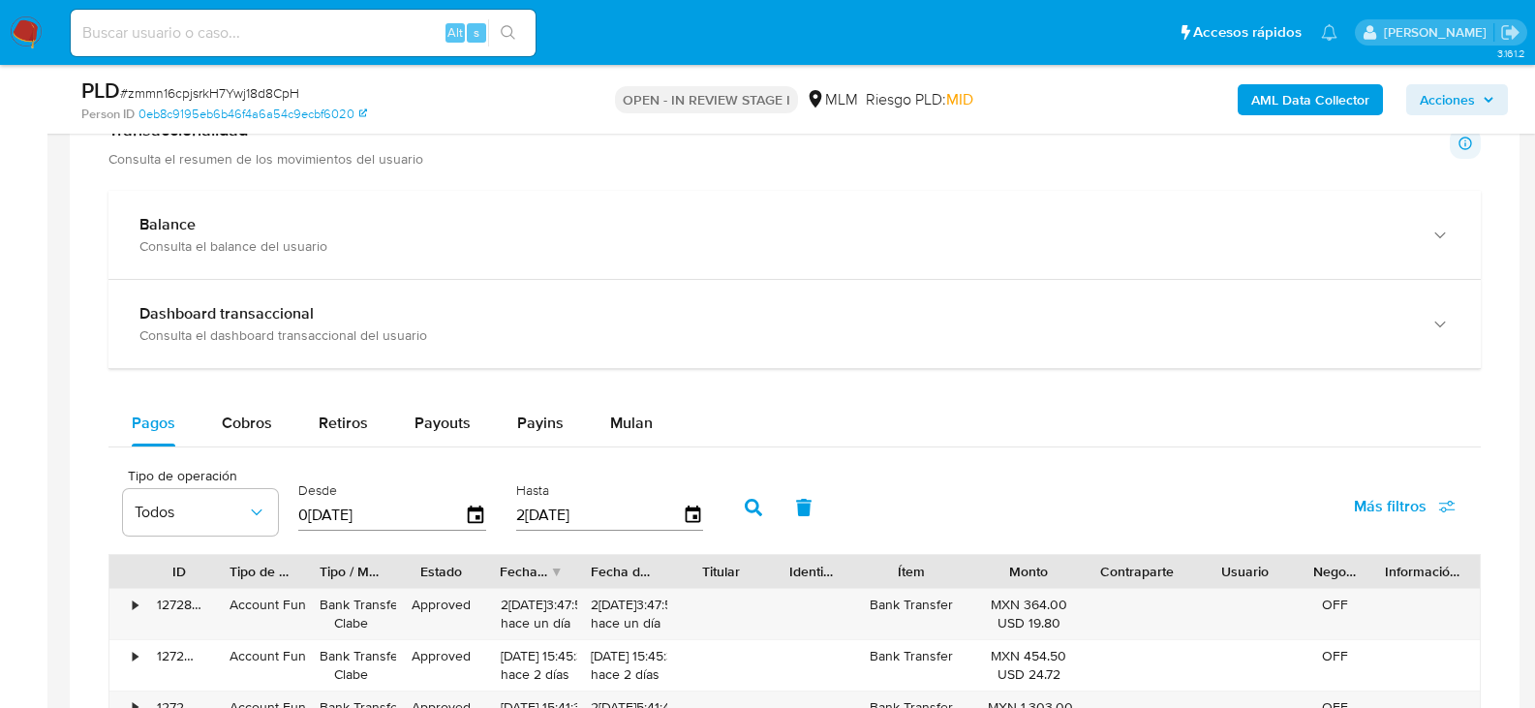
scroll to position [1066, 0]
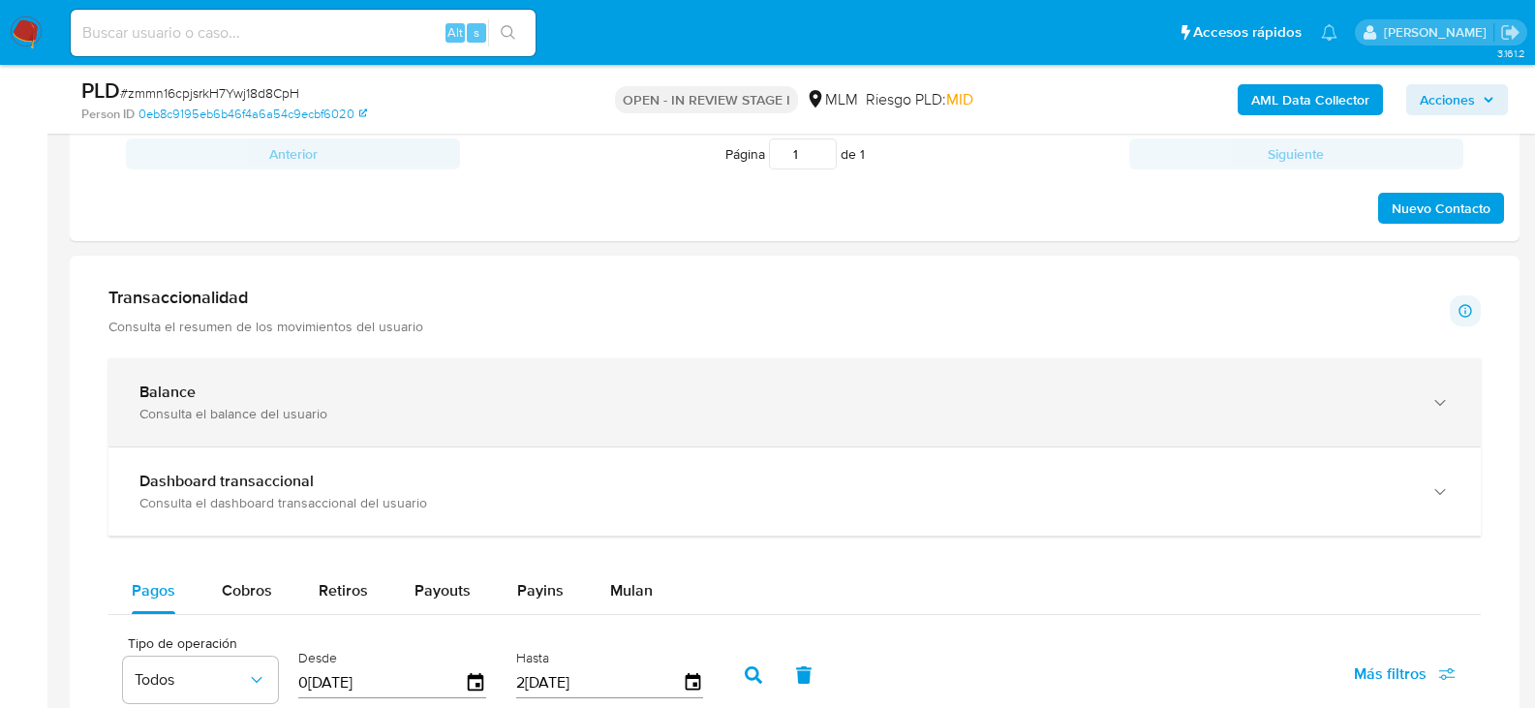
click at [270, 383] on div "Balance" at bounding box center [776, 392] width 1272 height 19
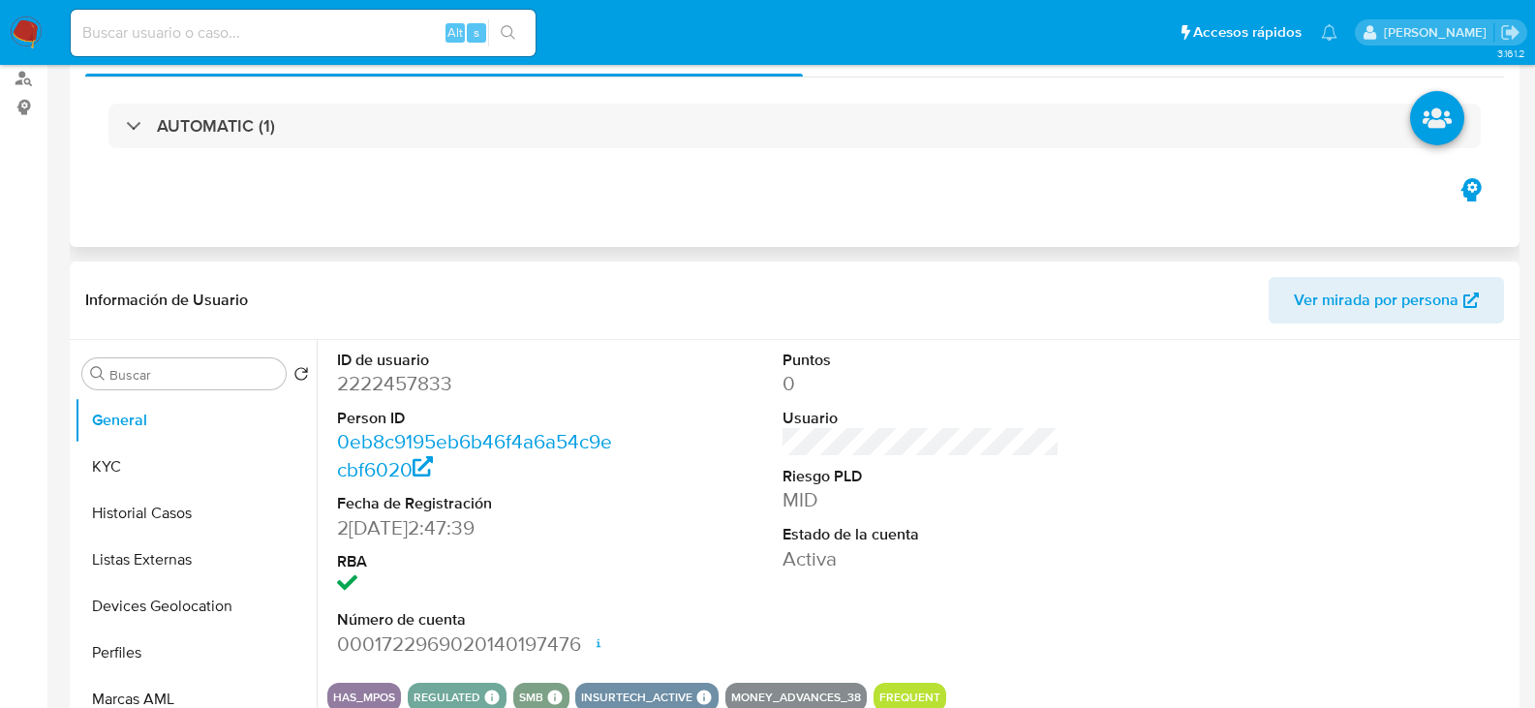
scroll to position [484, 0]
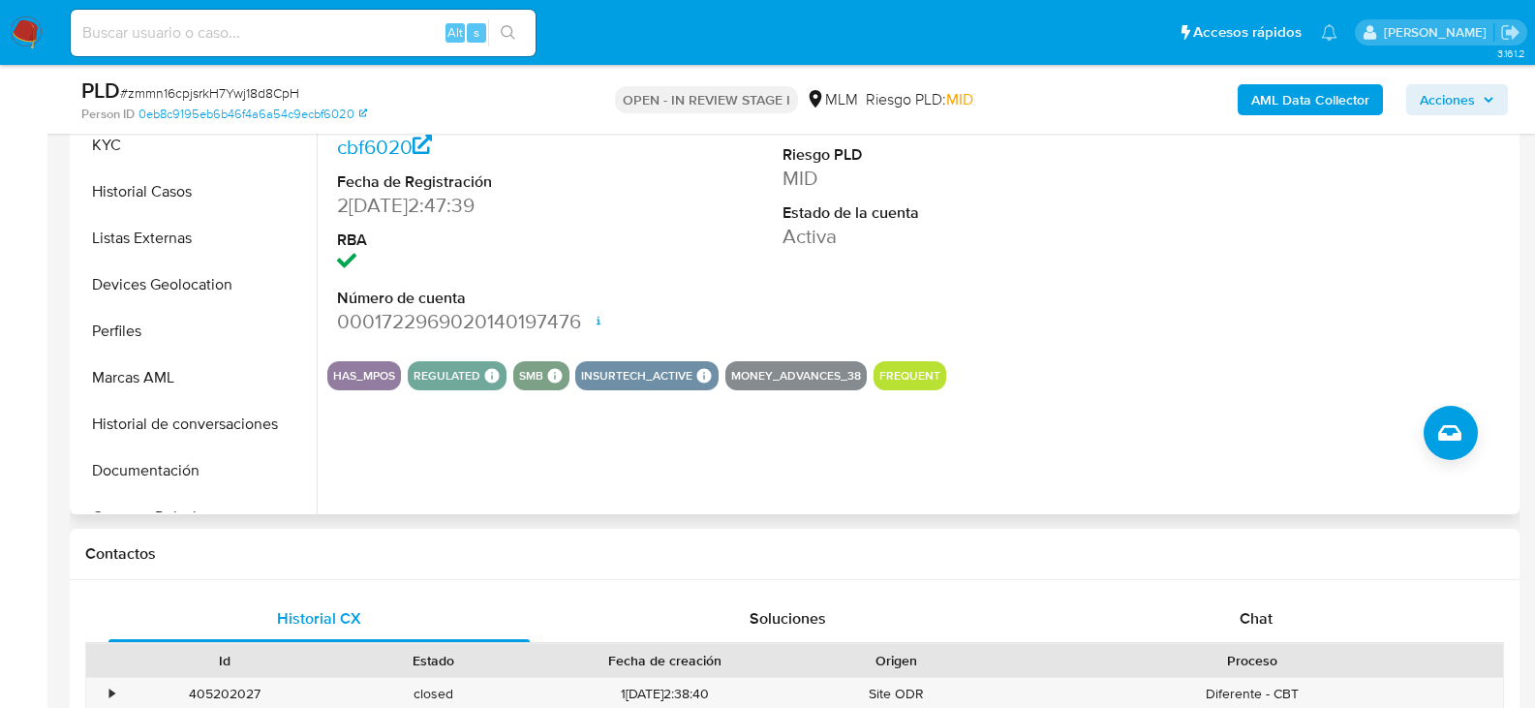
click at [490, 495] on div "ID de usuario 2222457833 Person ID 0eb8c9195eb6b46f4a6a54c9ecbf6020 Fecha de Re…" at bounding box center [916, 266] width 1198 height 496
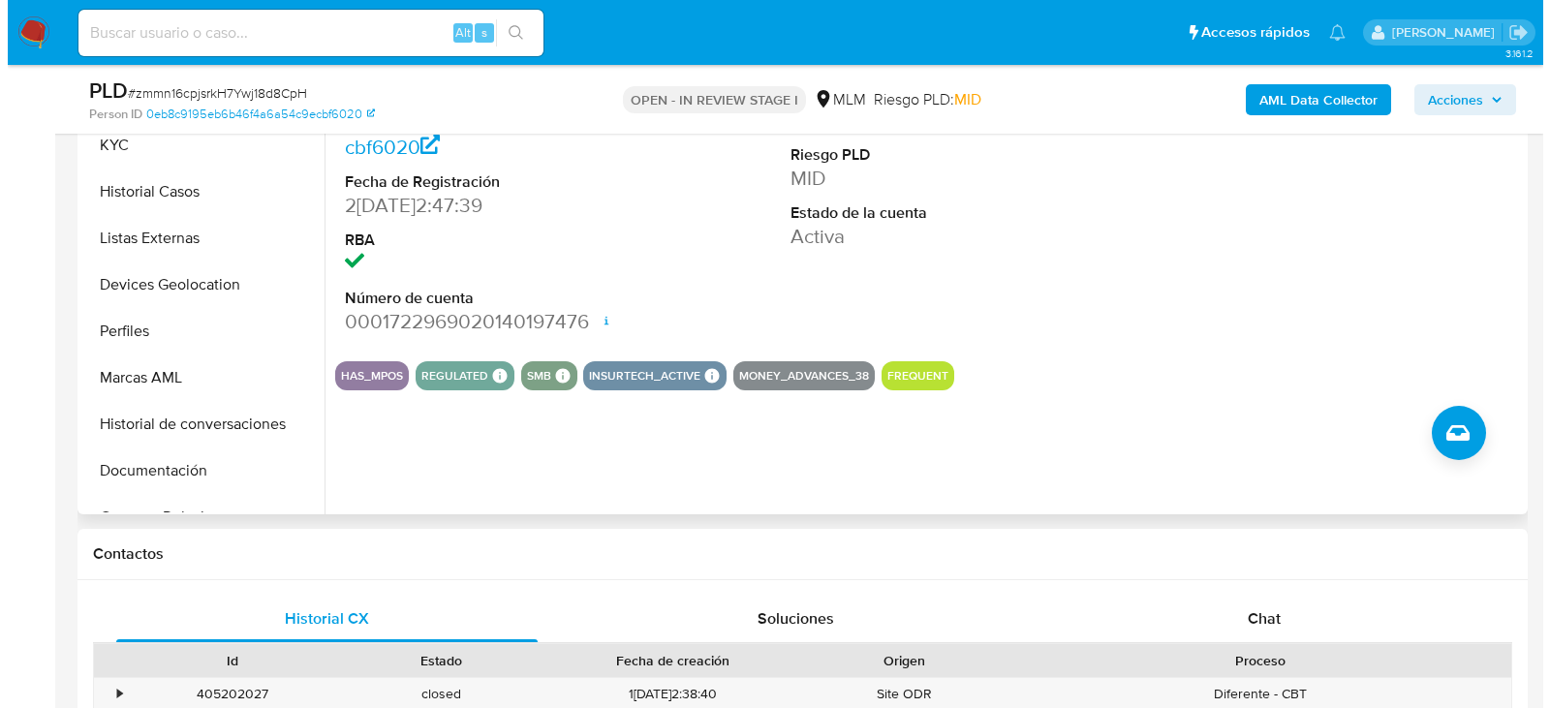
scroll to position [357, 0]
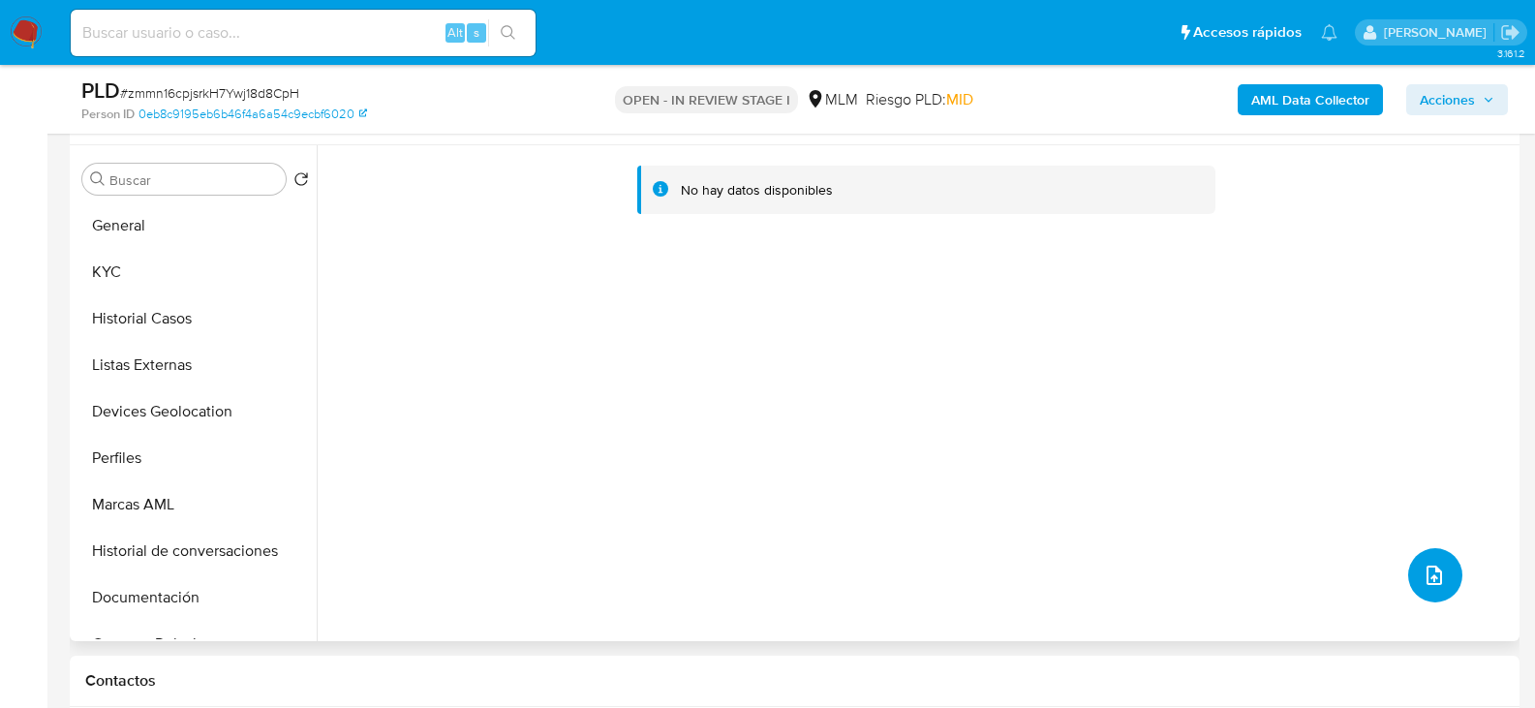
click at [1423, 572] on icon "upload-file" at bounding box center [1434, 575] width 23 height 23
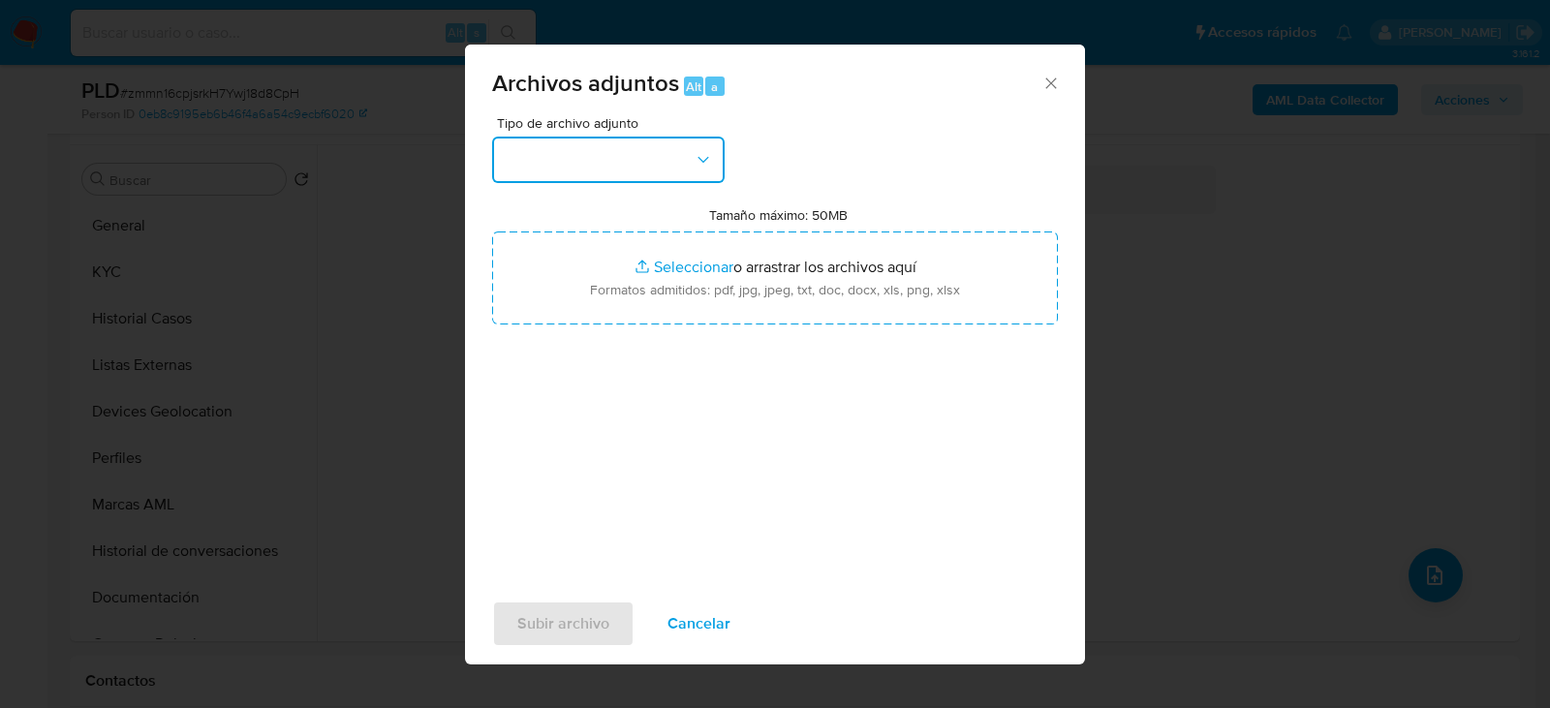
click at [650, 163] on button "button" at bounding box center [608, 160] width 233 height 47
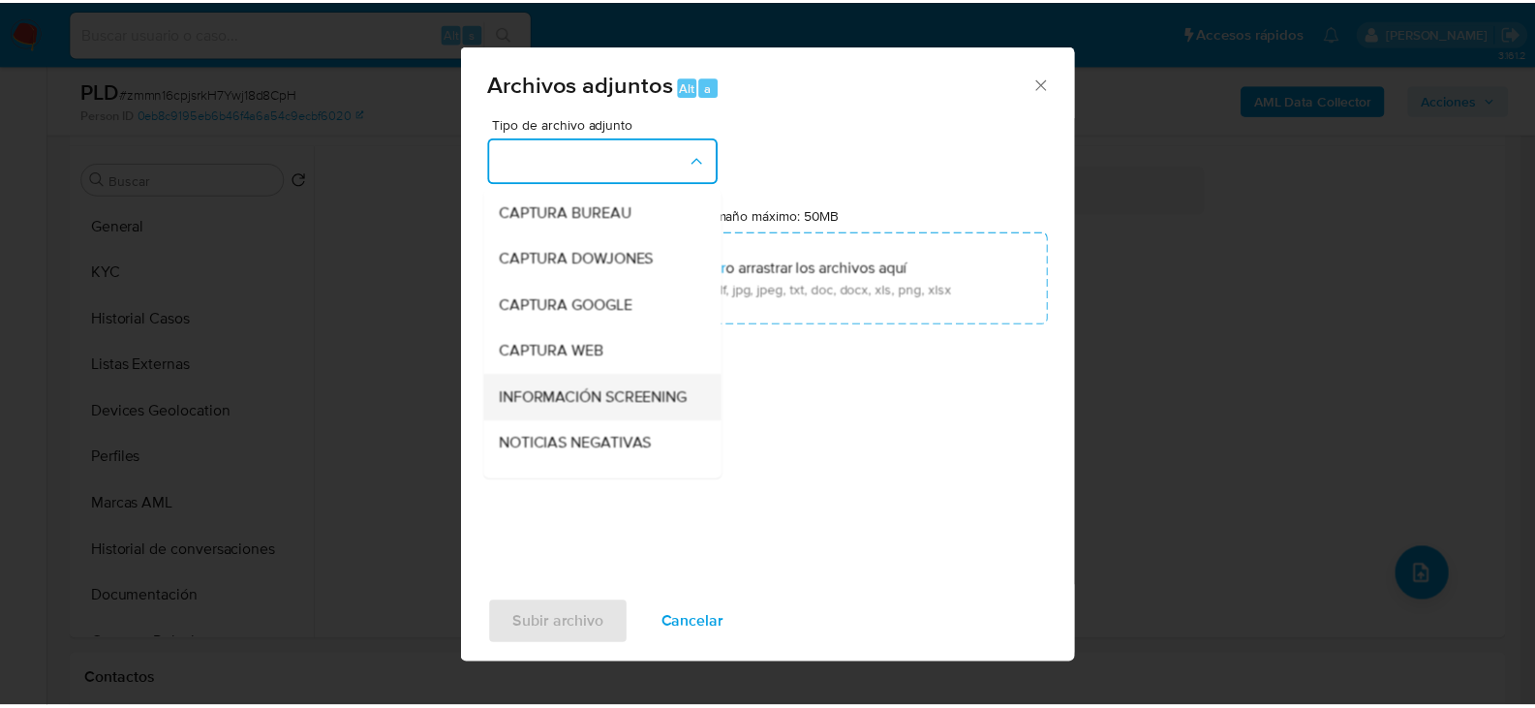
scroll to position [147, 0]
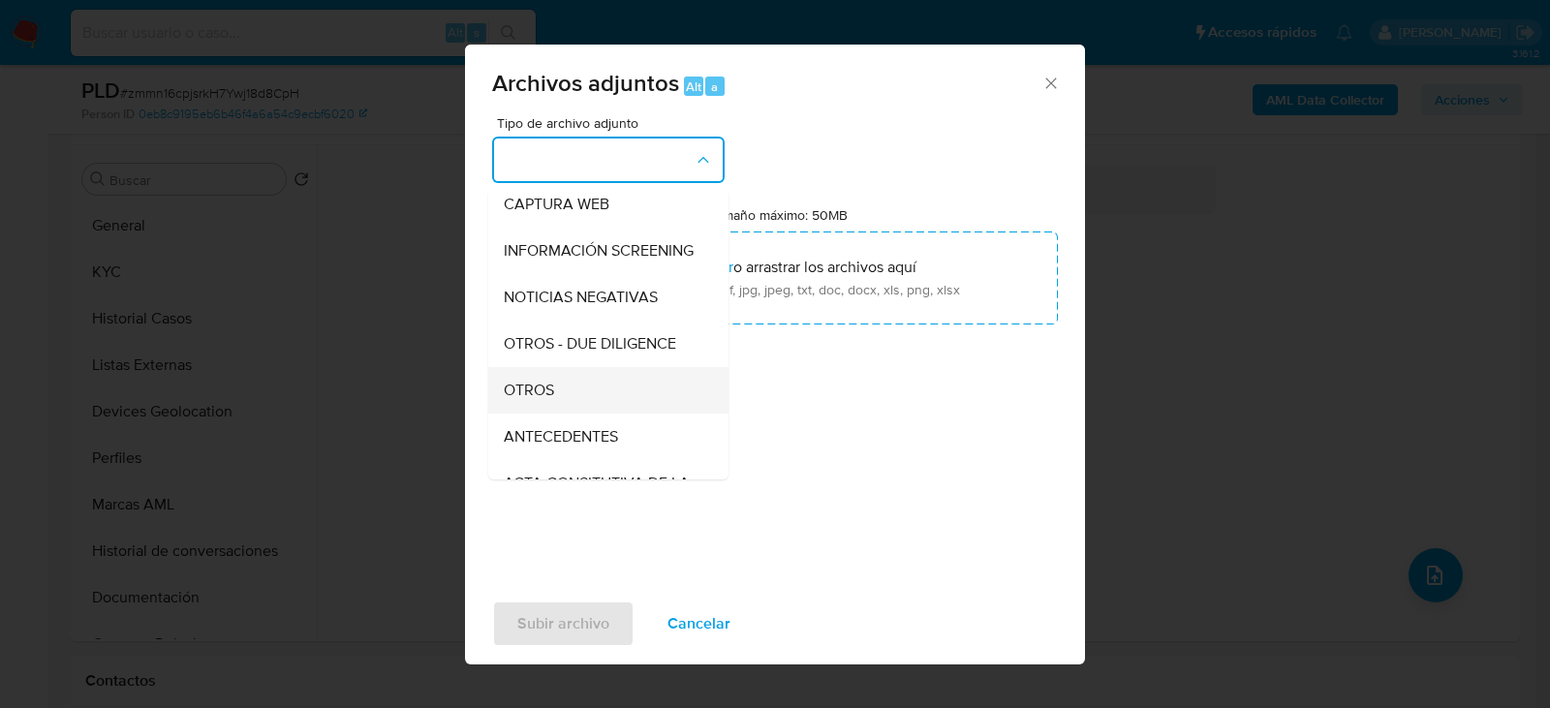
click at [537, 400] on span "OTROS" at bounding box center [529, 390] width 50 height 19
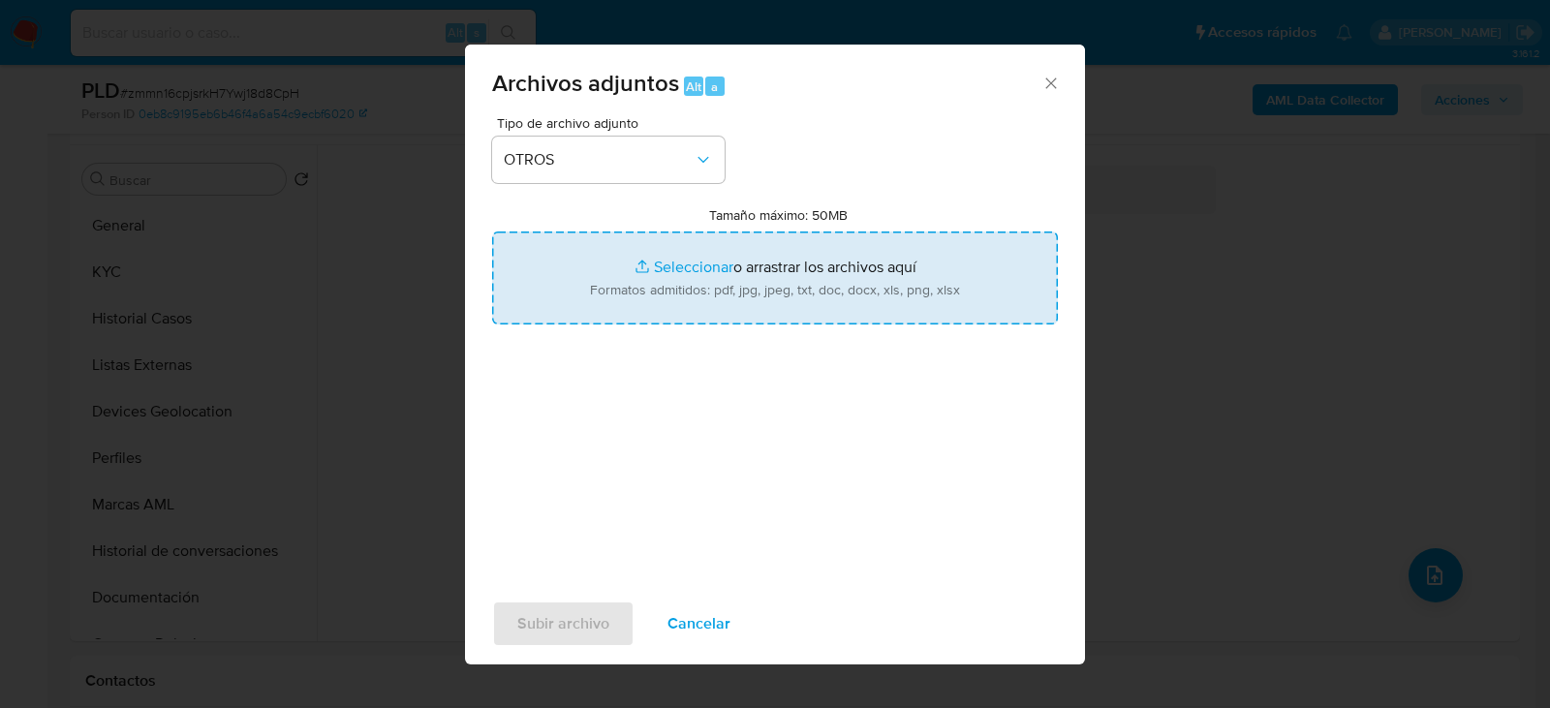
type input "C:\fakepath\2222457833_SAUL SOLIS BRISUEÑO_SEP2025.pdf"
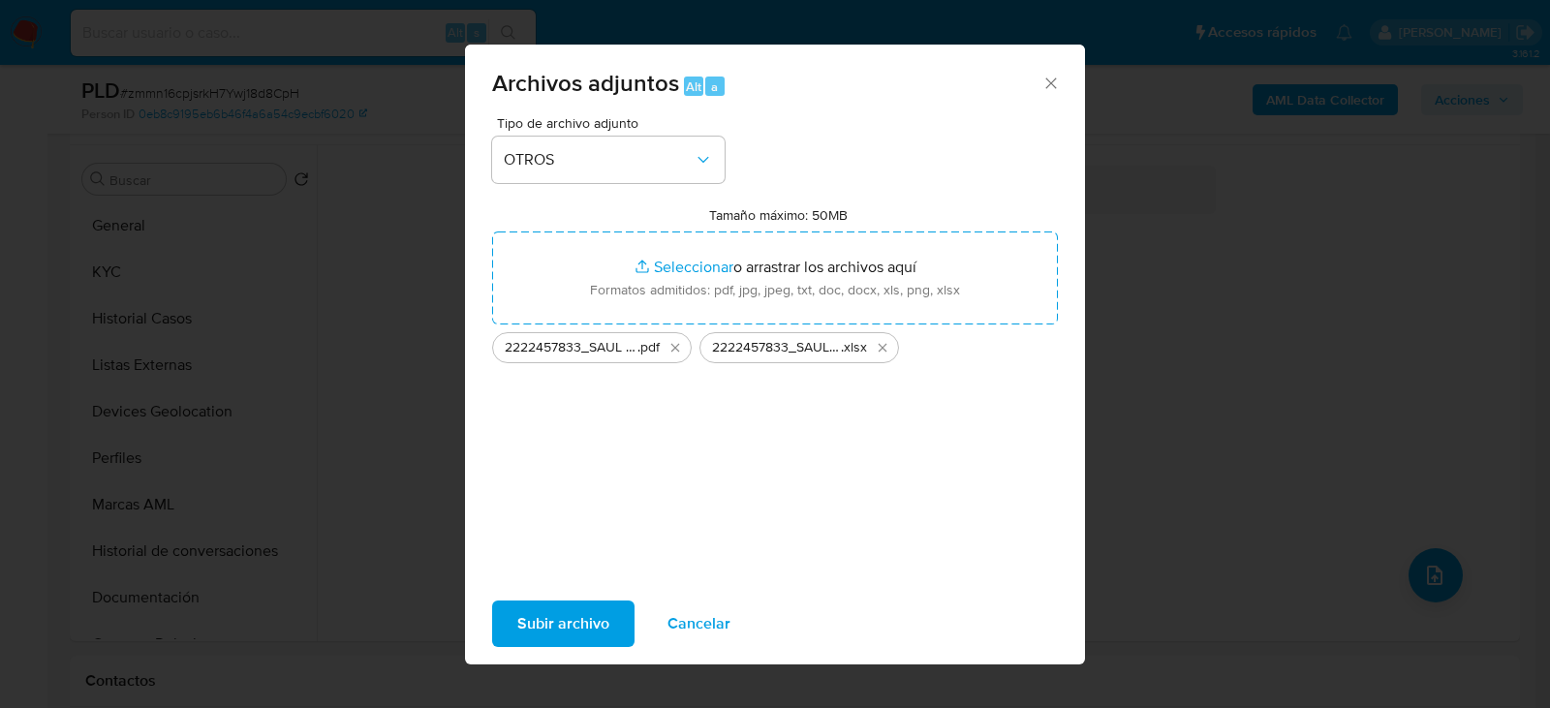
click at [535, 624] on span "Subir archivo" at bounding box center [563, 624] width 92 height 43
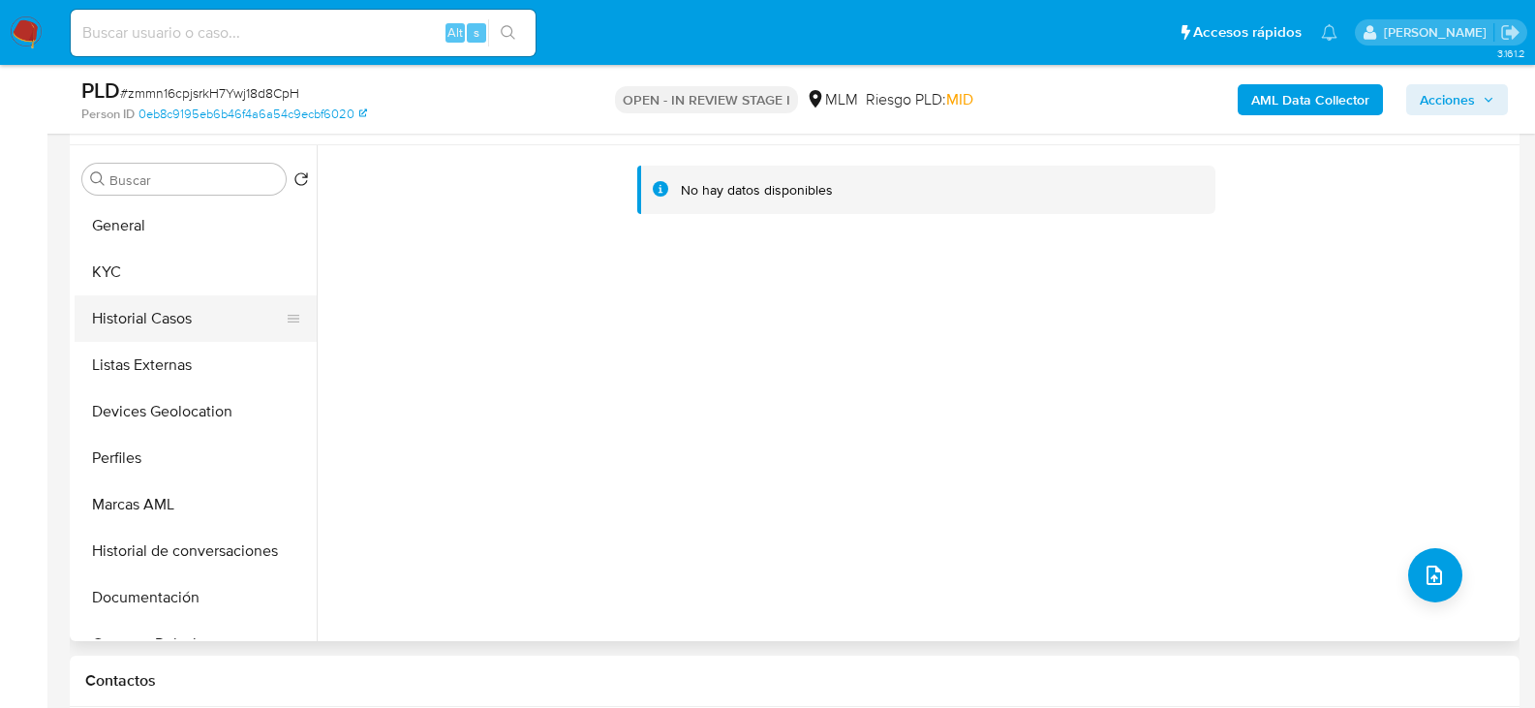
click at [185, 340] on button "Historial Casos" at bounding box center [188, 318] width 227 height 47
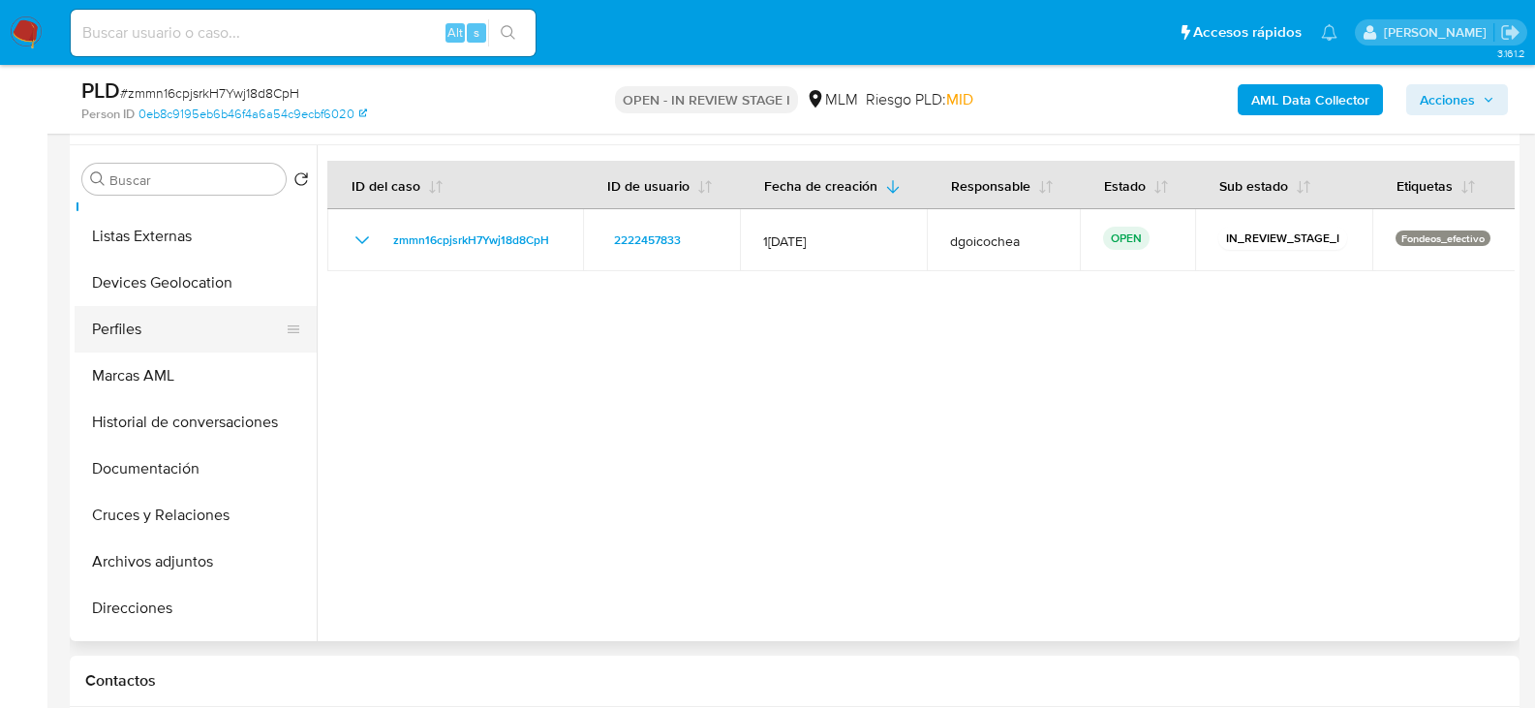
scroll to position [194, 0]
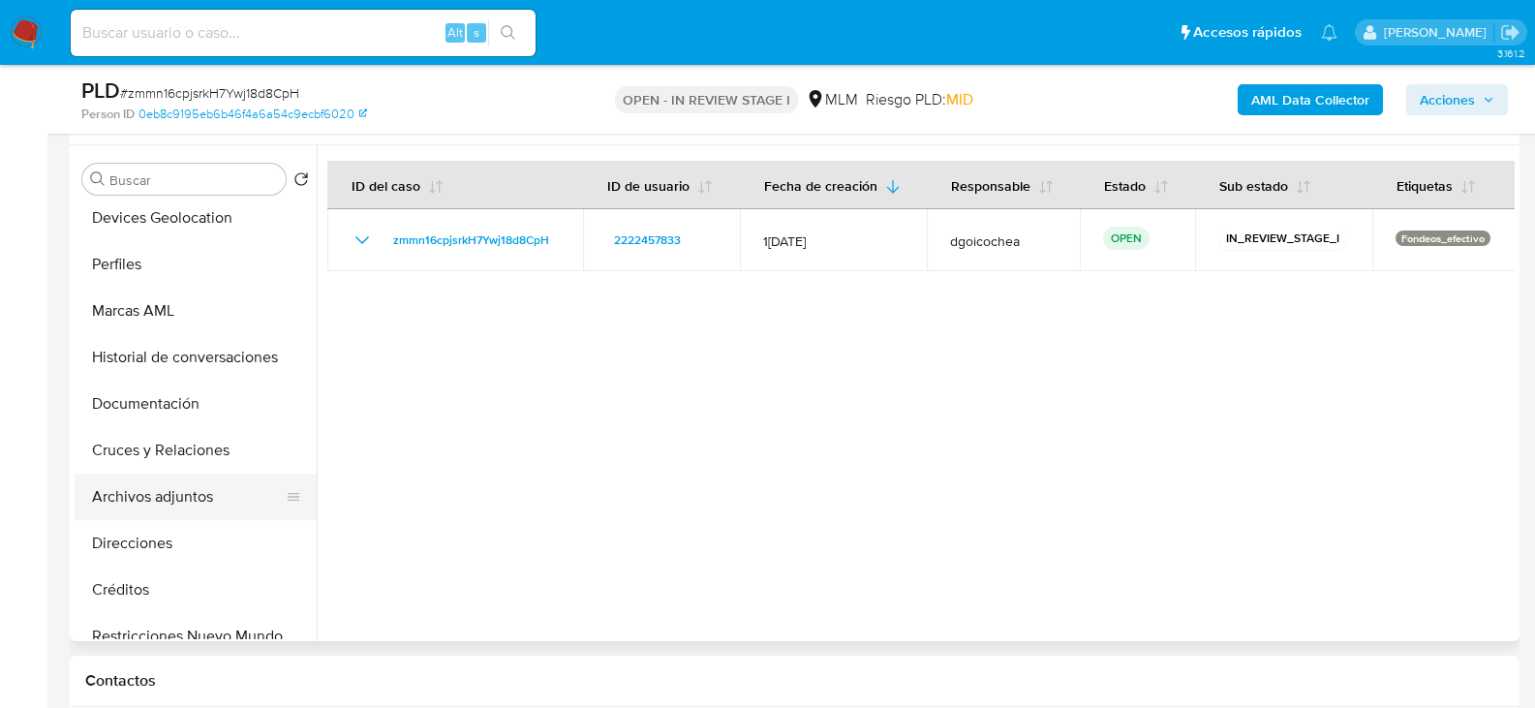
click at [200, 506] on button "Archivos adjuntos" at bounding box center [188, 497] width 227 height 47
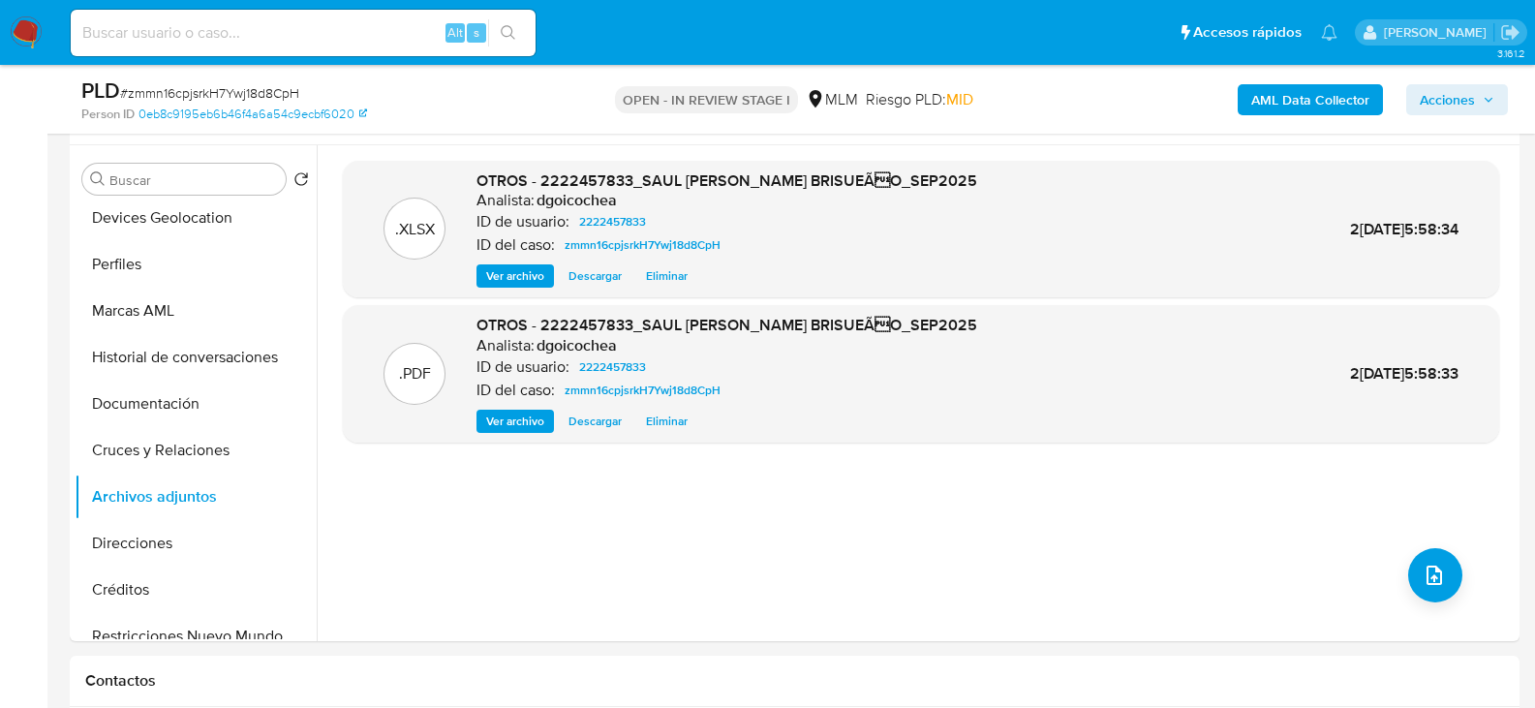
click at [1493, 101] on icon "button" at bounding box center [1489, 100] width 12 height 12
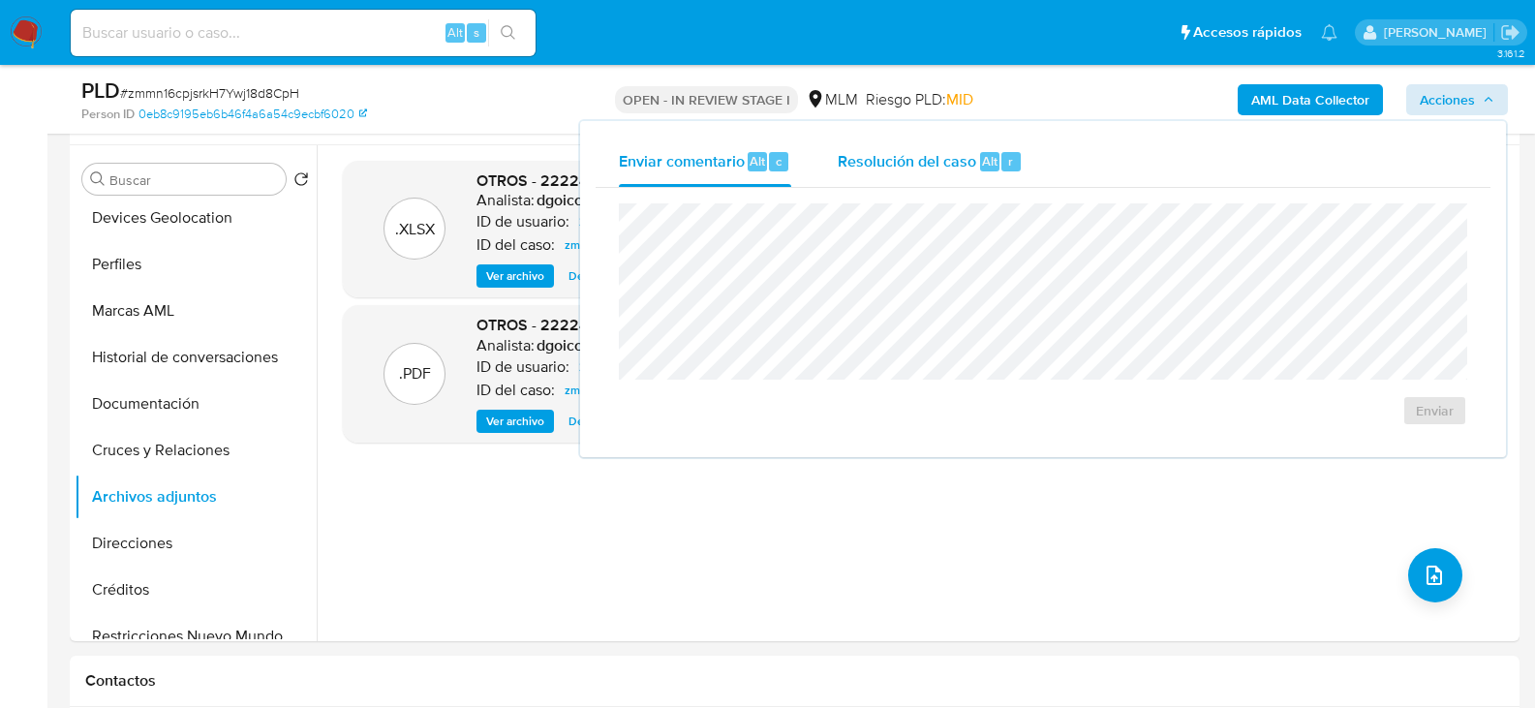
click at [915, 165] on span "Resolución del caso" at bounding box center [907, 160] width 139 height 22
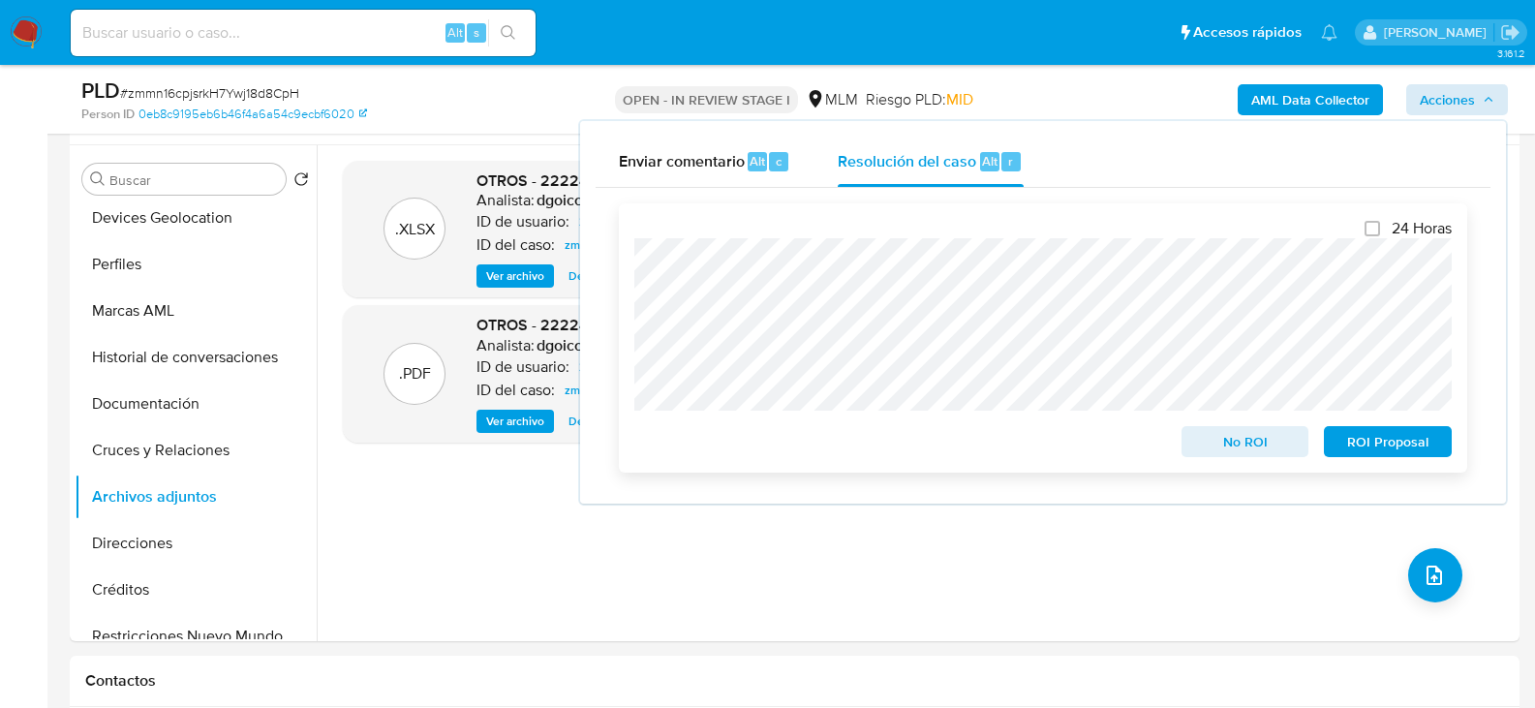
click at [1244, 448] on span "No ROI" at bounding box center [1245, 441] width 101 height 27
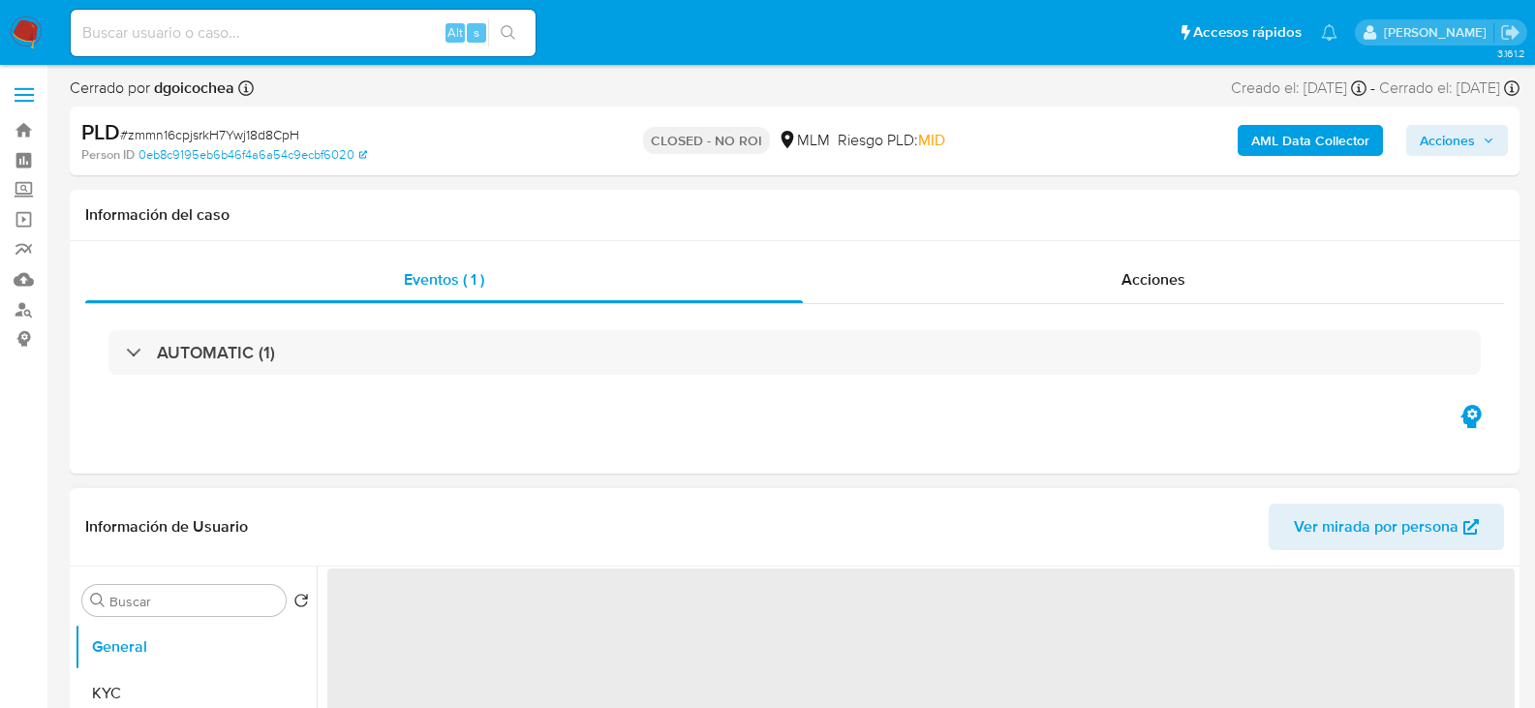
select select "10"
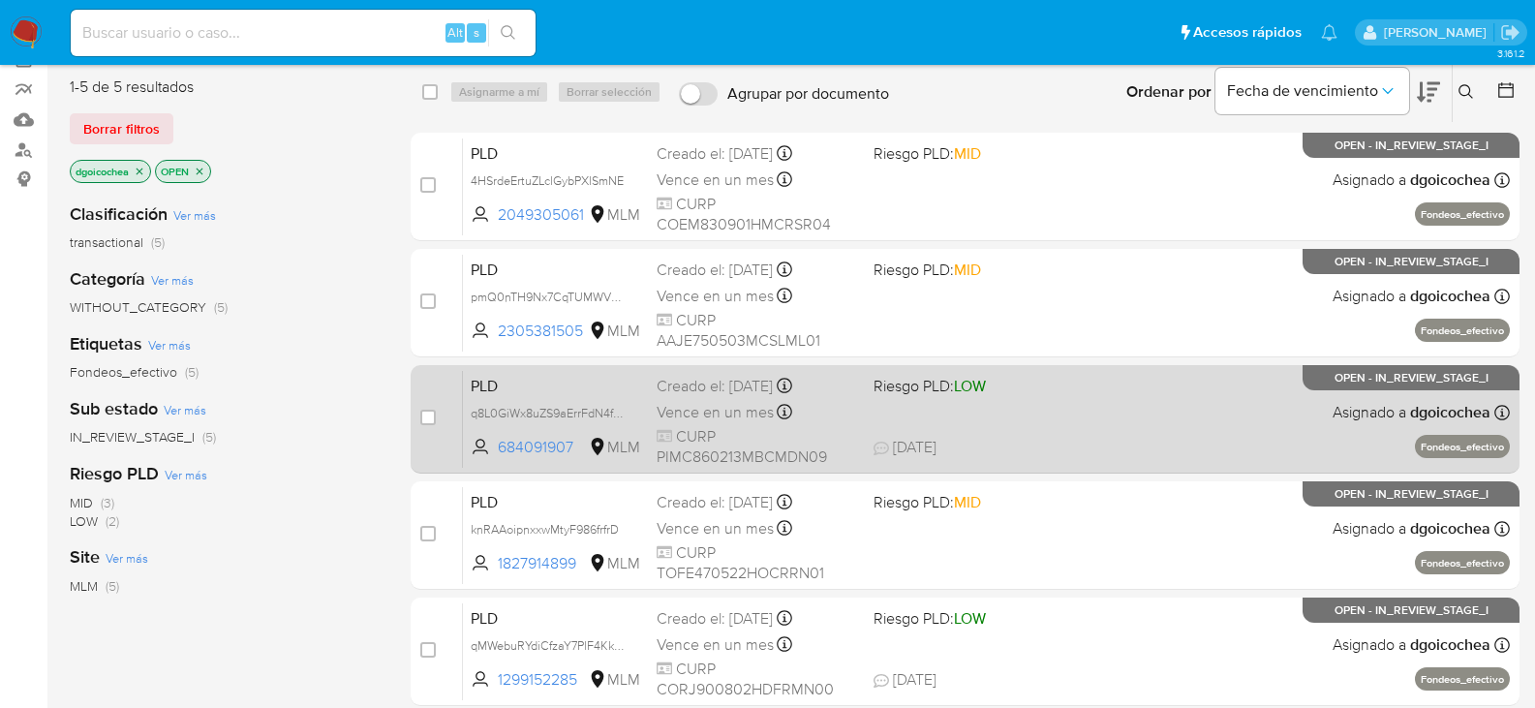
scroll to position [194, 0]
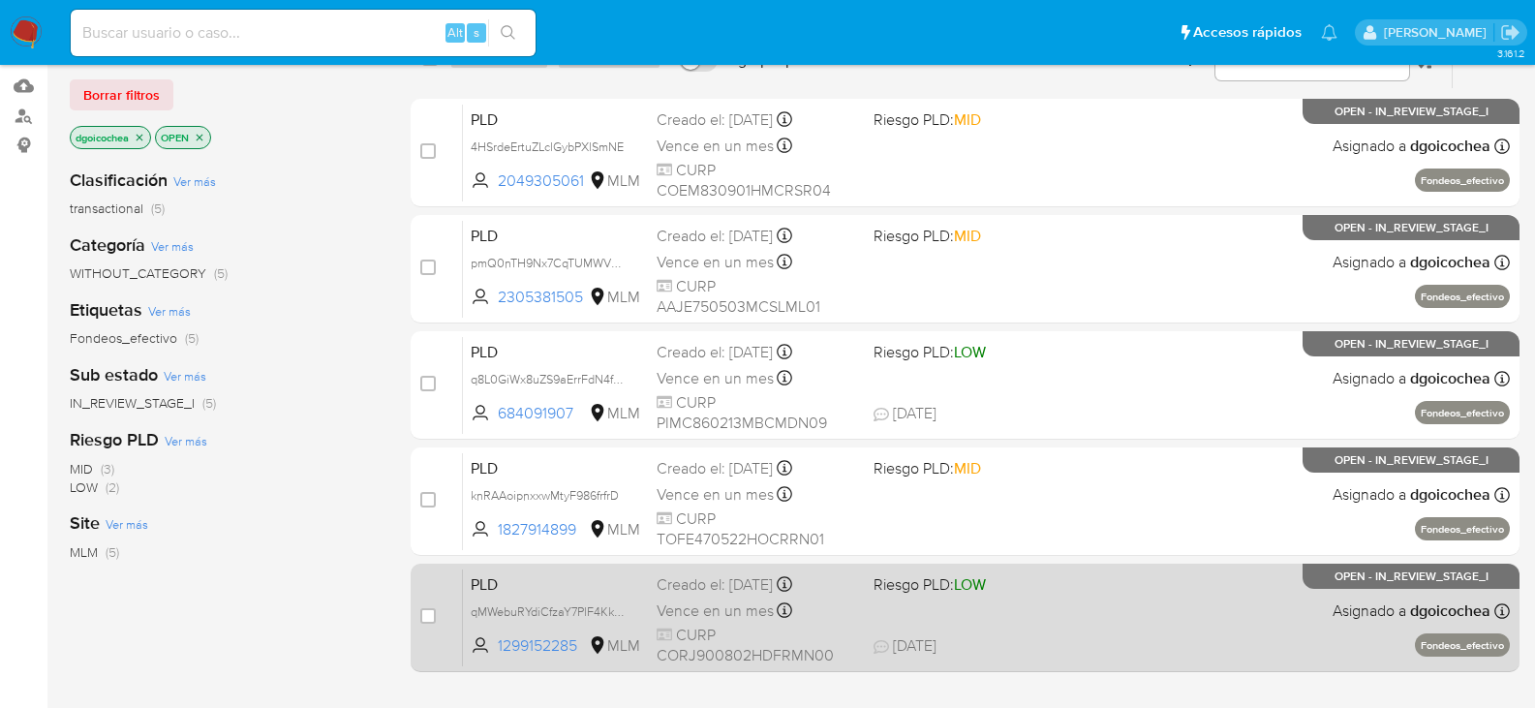
click at [498, 578] on span "PLD" at bounding box center [556, 583] width 171 height 25
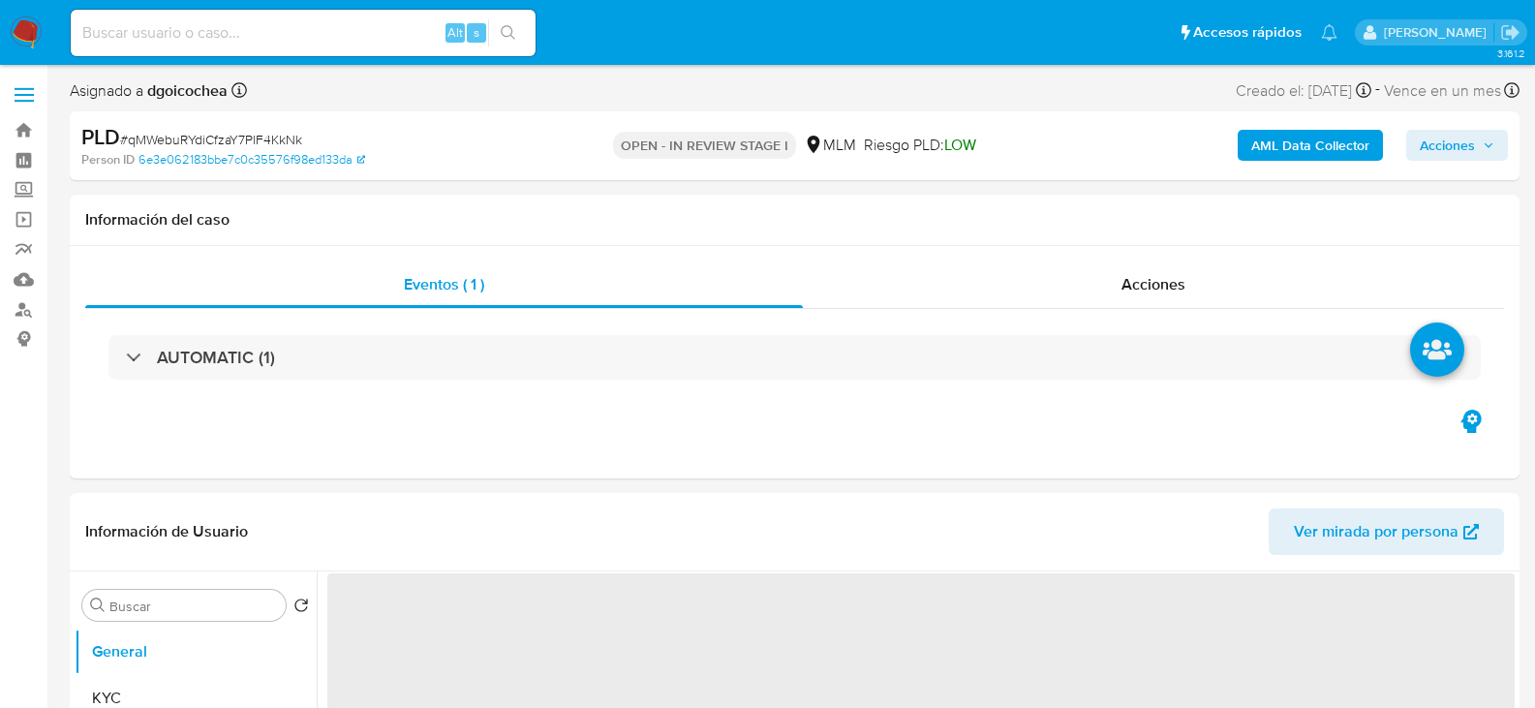
select select "10"
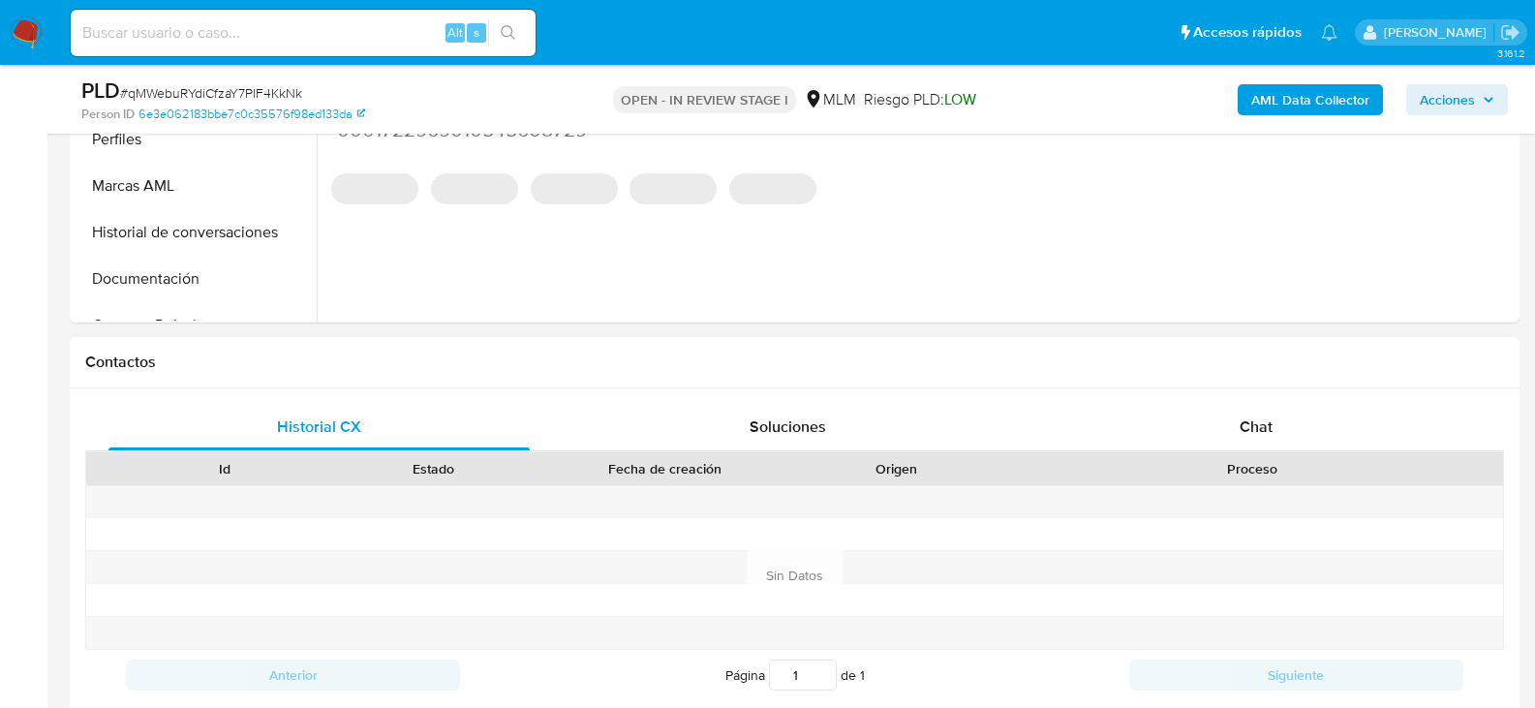
scroll to position [678, 0]
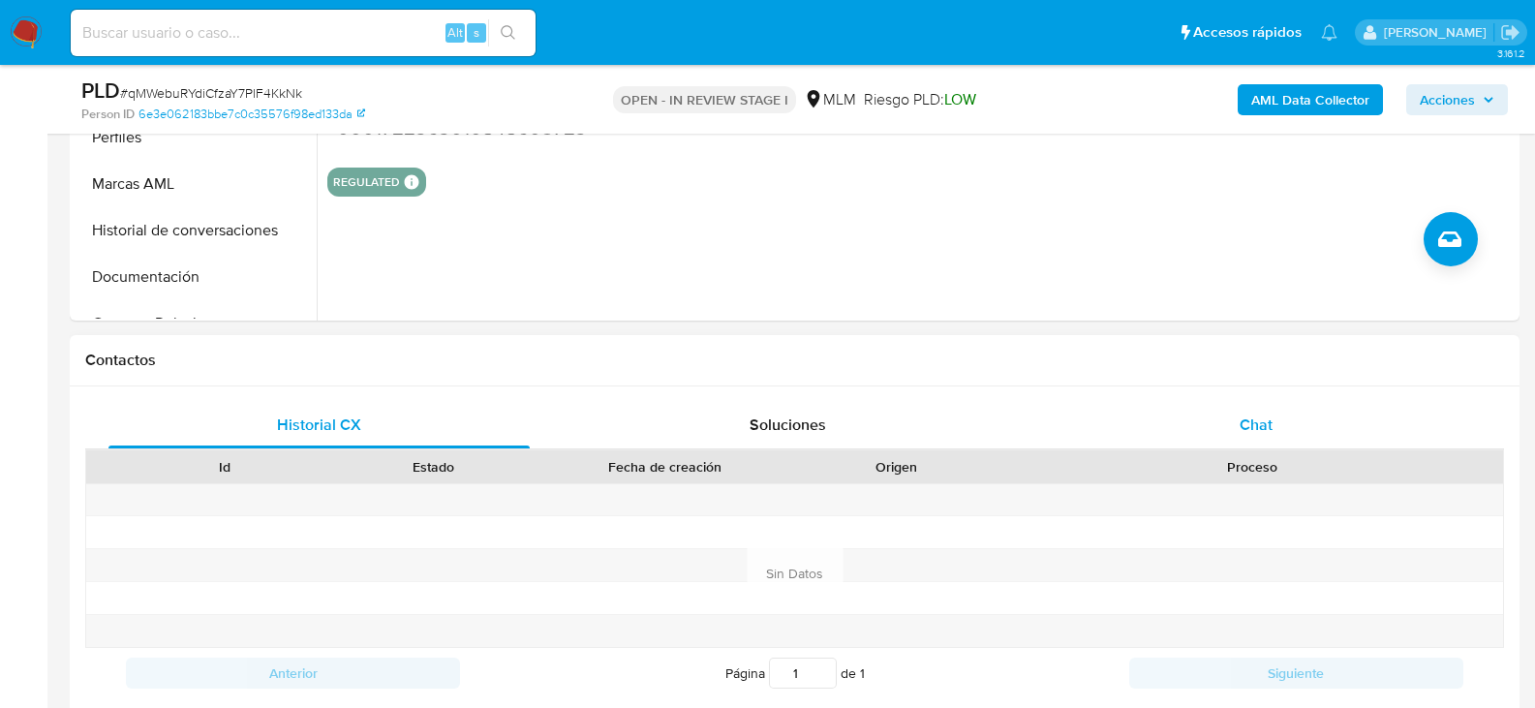
click at [1269, 432] on span "Chat" at bounding box center [1256, 425] width 33 height 22
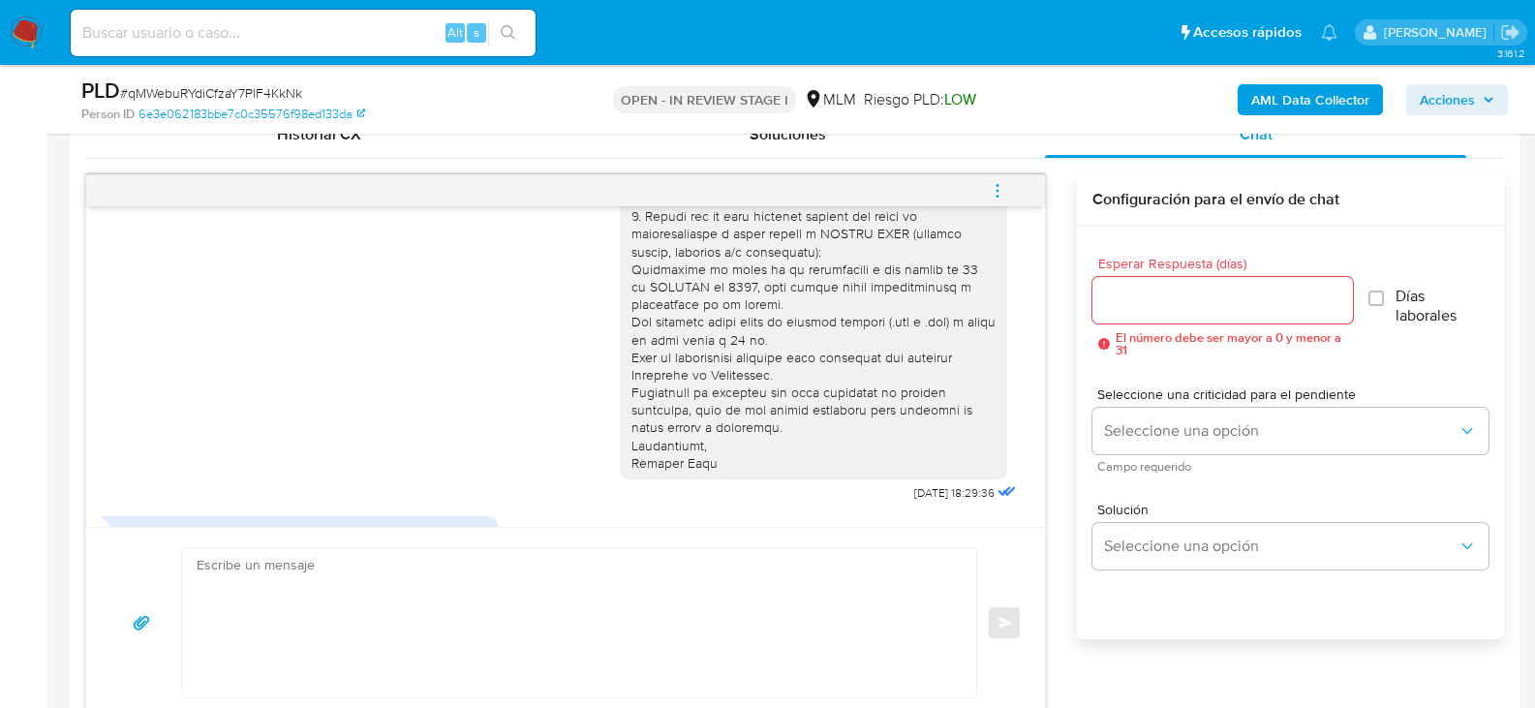
scroll to position [245, 0]
